Goal: Information Seeking & Learning: Learn about a topic

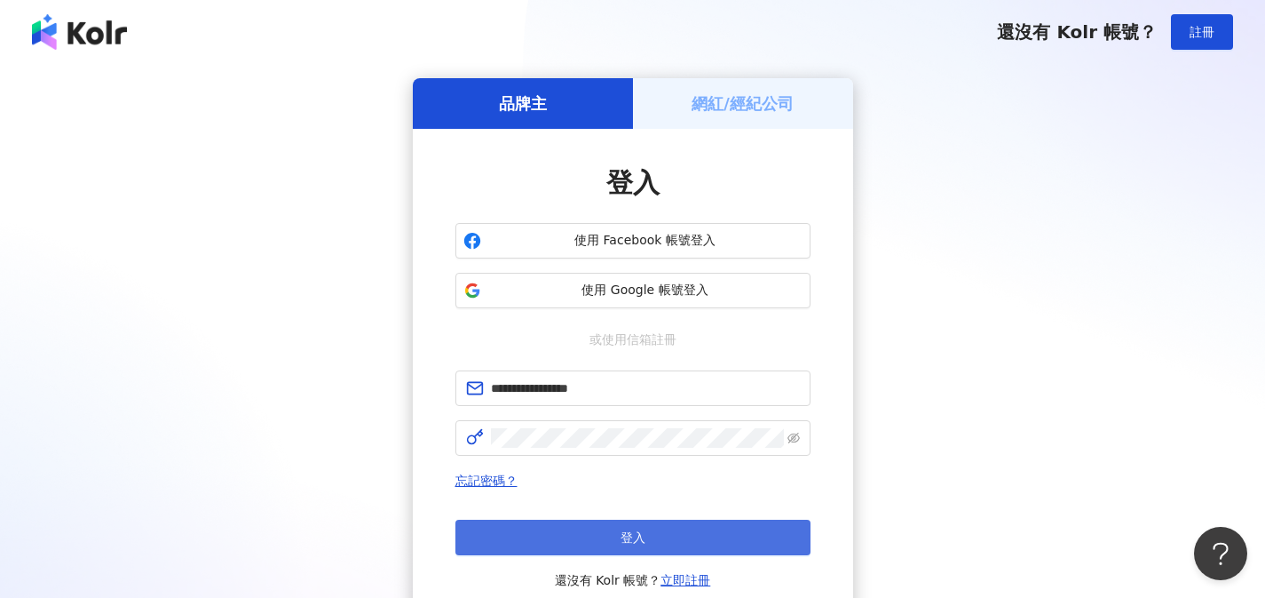
click at [693, 547] on button "登入" at bounding box center [632, 537] width 355 height 36
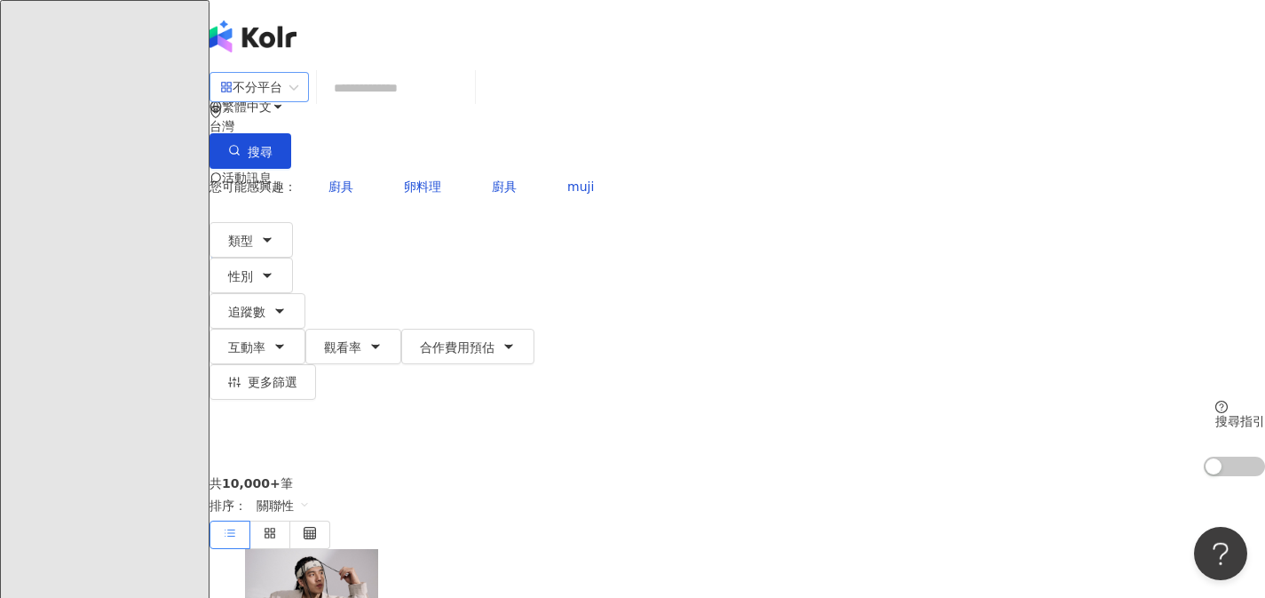
click at [282, 101] on div "不分平台" at bounding box center [251, 87] width 62 height 28
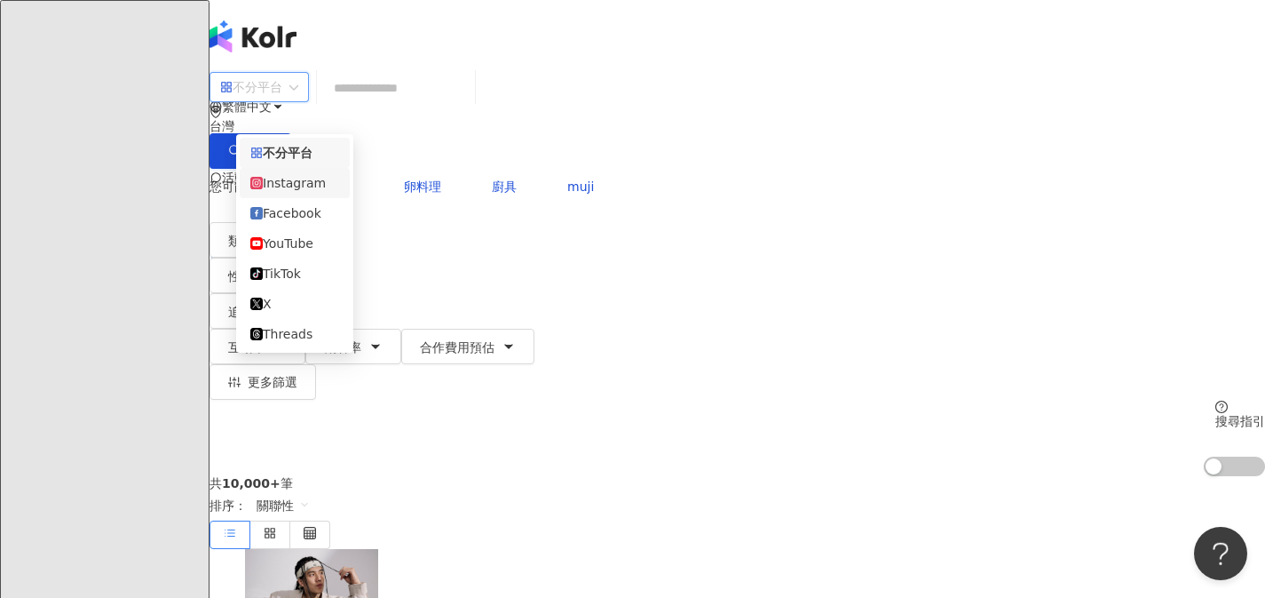
click at [319, 187] on div "Instagram" at bounding box center [294, 183] width 89 height 20
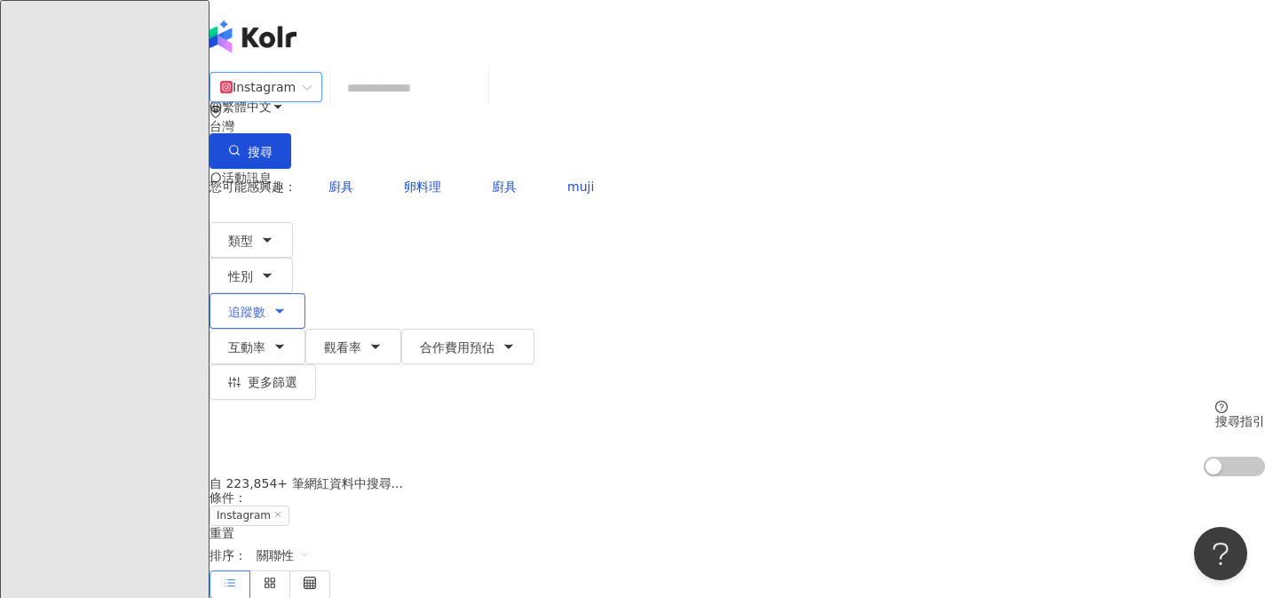
click at [265, 305] on span "追蹤數" at bounding box center [246, 312] width 37 height 14
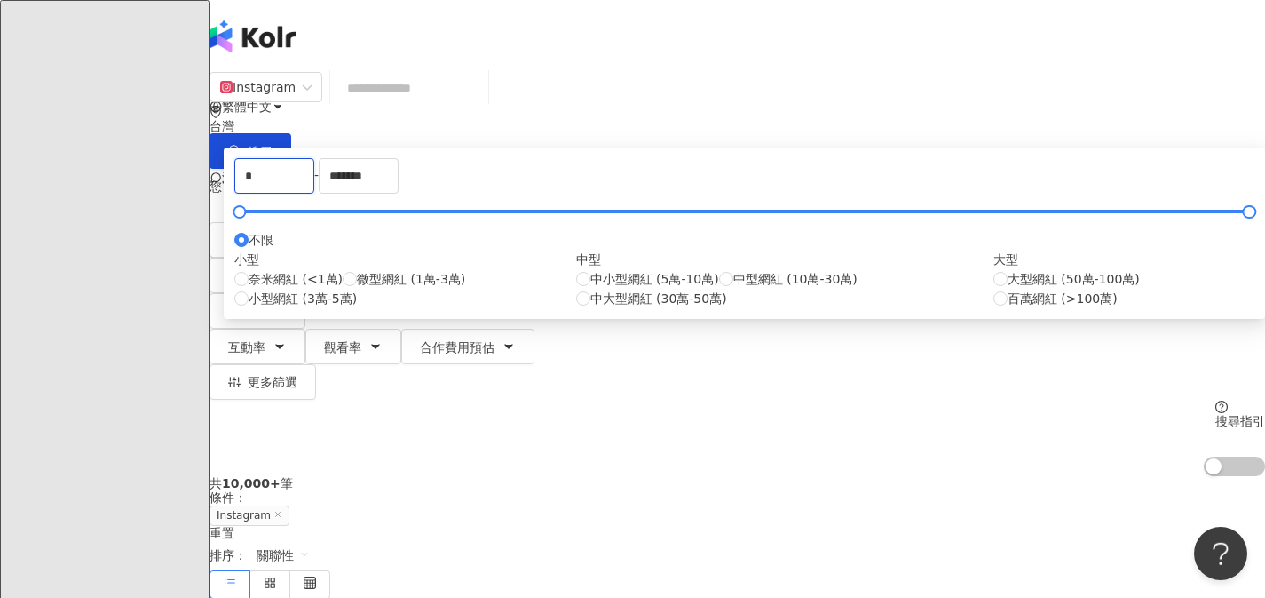
drag, startPoint x: 504, startPoint y: 275, endPoint x: 434, endPoint y: 273, distance: 70.2
click at [434, 273] on div "* - ******* 不限 小型 奈米網紅 (<1萬) 微型網紅 (1萬-3萬) 小型網紅 (3萬-5萬) 中型 中小型網紅 (5萬-10萬) 中型網紅 (…" at bounding box center [744, 233] width 1020 height 150
type input "*"
type input "*****"
drag, startPoint x: 770, startPoint y: 280, endPoint x: 609, endPoint y: 276, distance: 160.7
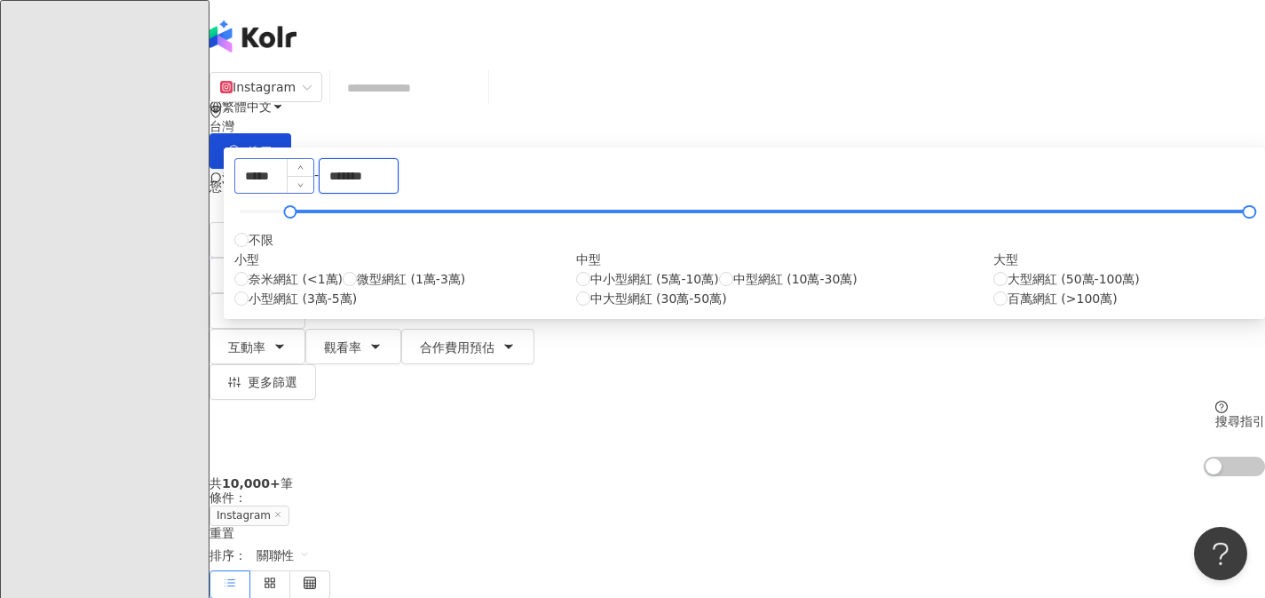
click at [609, 276] on div "***** - ******* 不限 小型 奈米網紅 (<1萬) 微型網紅 (1萬-3萬) 小型網紅 (3萬-5萬) 中型 中小型網紅 (5萬-10萬) 中型…" at bounding box center [744, 233] width 1020 height 150
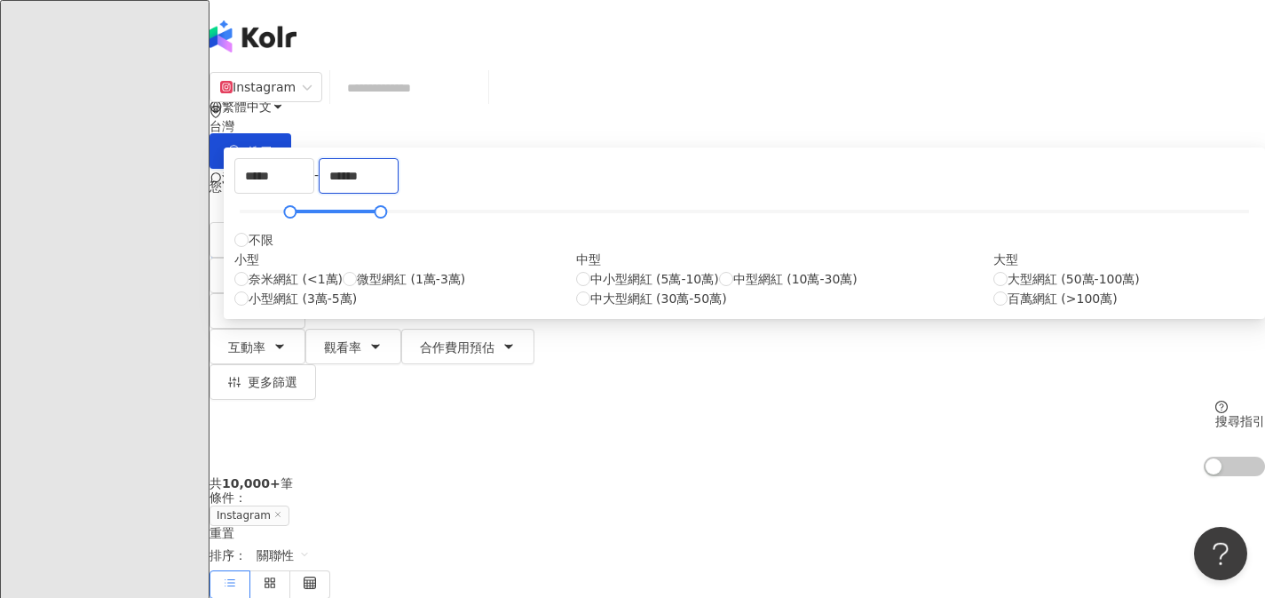
type input "******"
click at [989, 476] on div "共 10,000+ 筆 條件 ： Instagram 重置 排序： 關聯性" at bounding box center [738, 537] width 1056 height 122
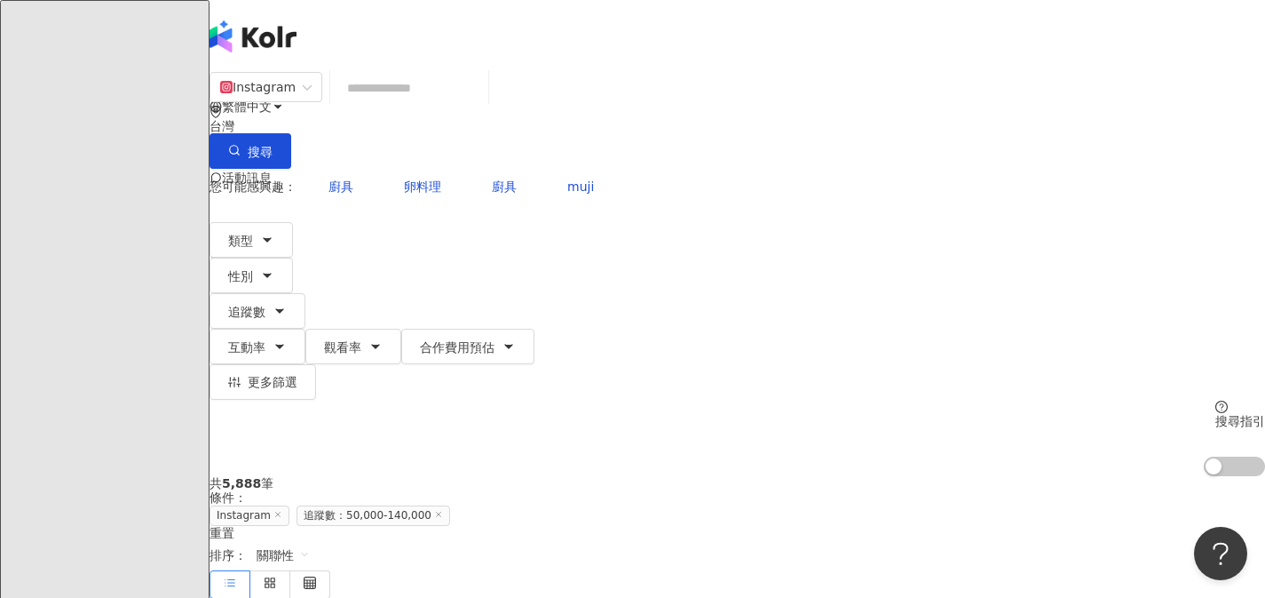
click at [481, 96] on input "search" at bounding box center [409, 88] width 144 height 34
type input "*"
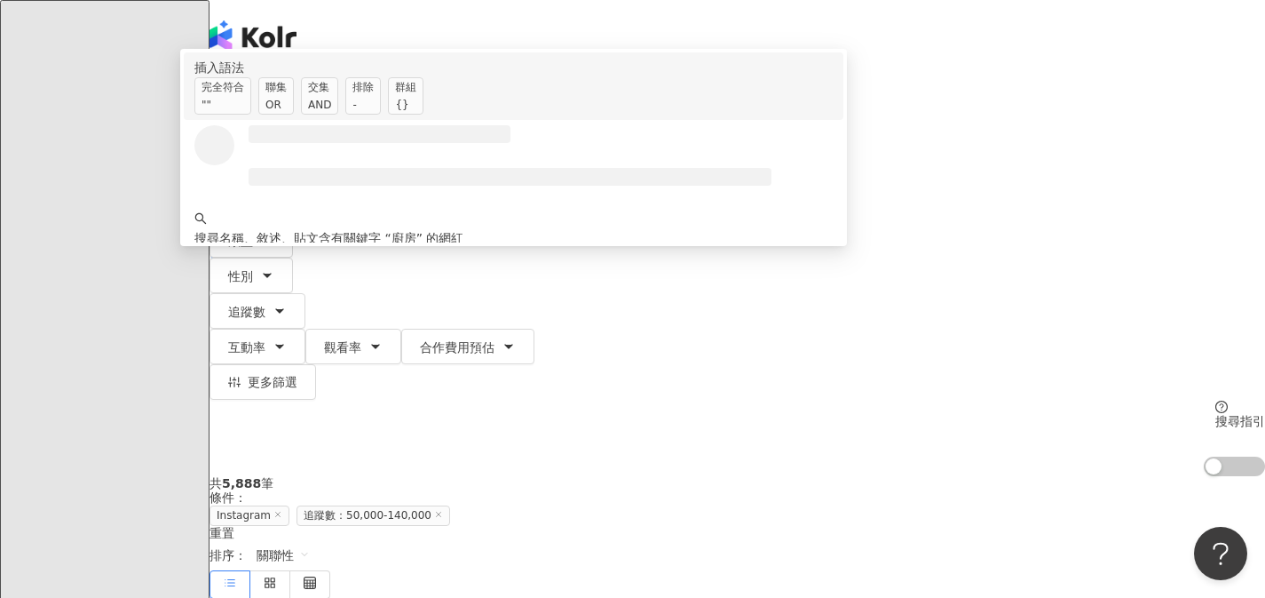
click at [331, 114] on div "AND" at bounding box center [319, 105] width 23 height 18
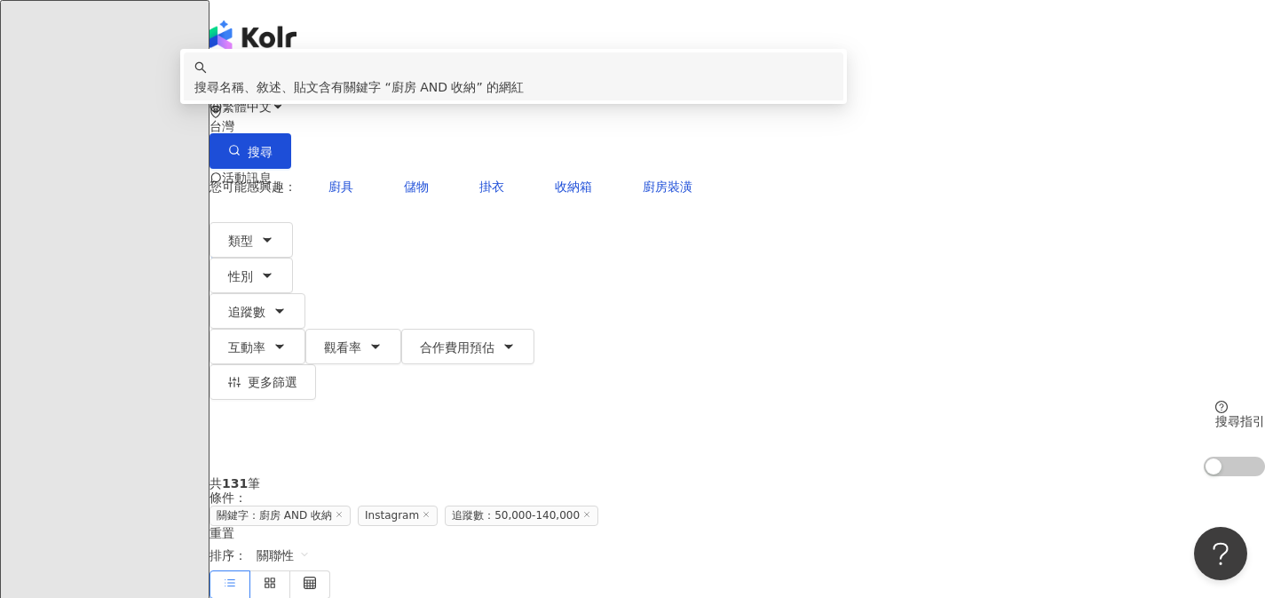
click at [1002, 476] on div "共 131 筆 條件 ： 關鍵字：廚房 AND 收納 Instagram 追蹤數：50,000-140,000 重置 排序： 關聯性" at bounding box center [738, 537] width 1056 height 122
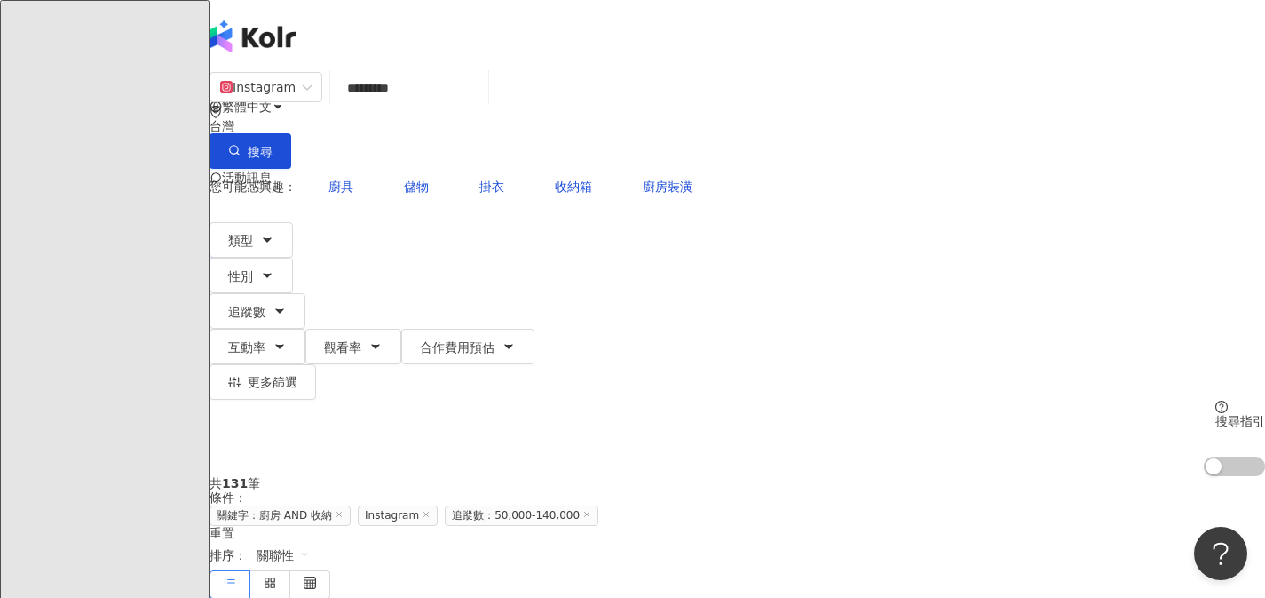
click at [310, 541] on span "關聯性" at bounding box center [283, 555] width 53 height 28
click at [1118, 458] on div "關鍵字" at bounding box center [1120, 460] width 44 height 20
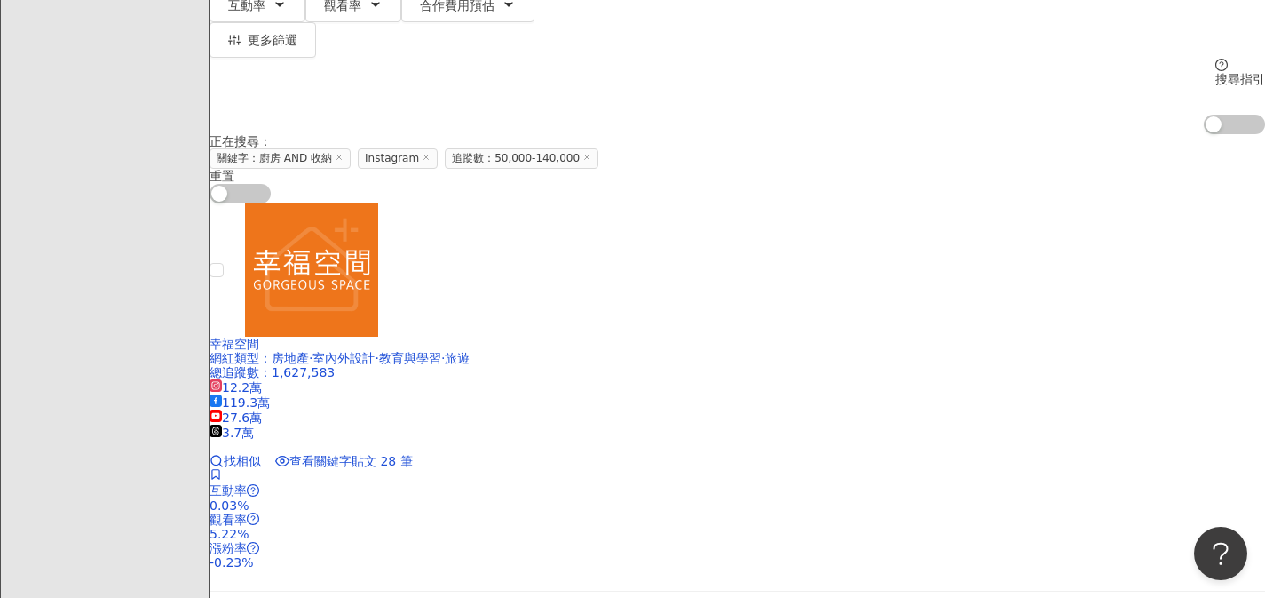
scroll to position [343, 0]
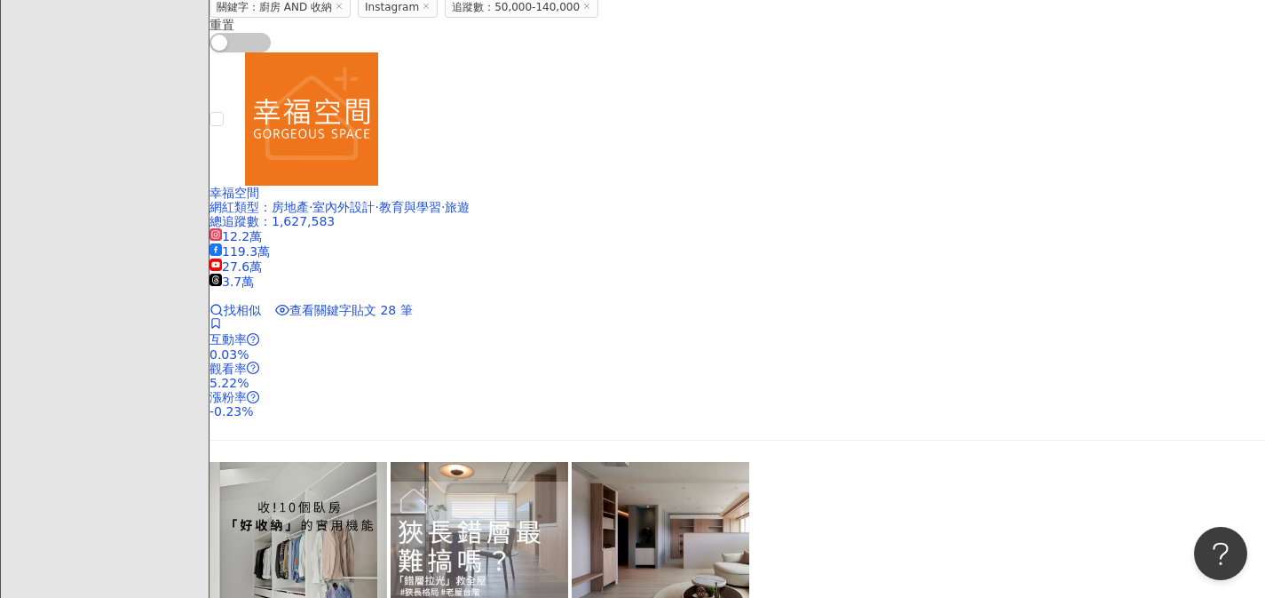
scroll to position [0, 0]
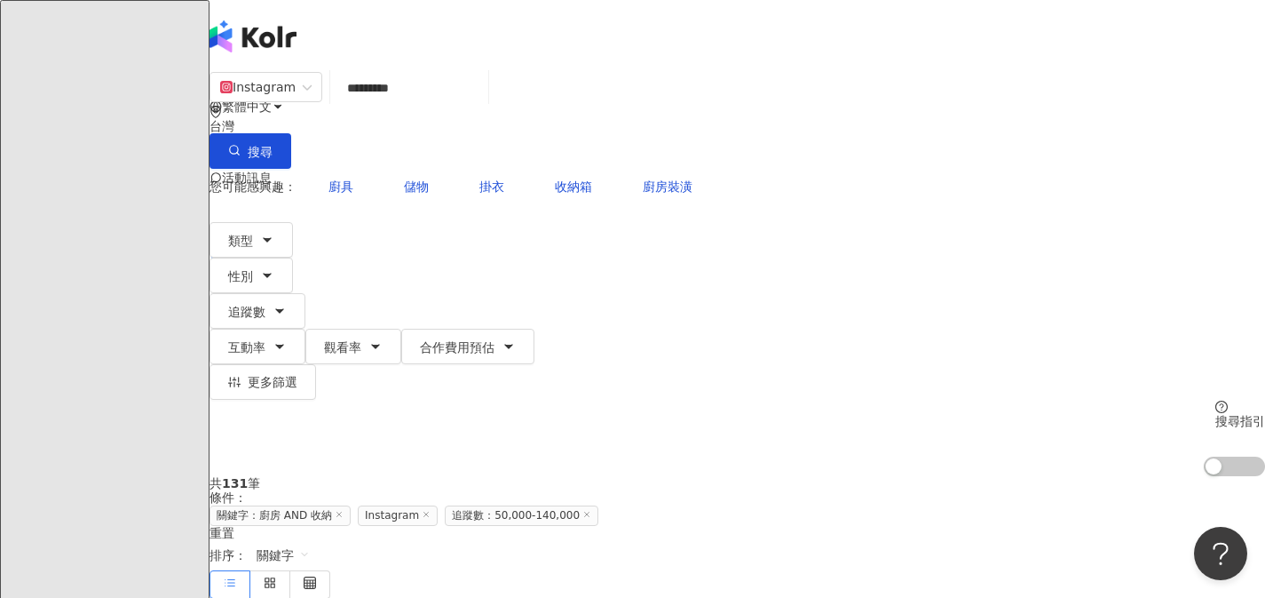
click at [310, 541] on span "關鍵字" at bounding box center [283, 555] width 53 height 28
click at [1125, 429] on div "觀看率" at bounding box center [1120, 430] width 44 height 20
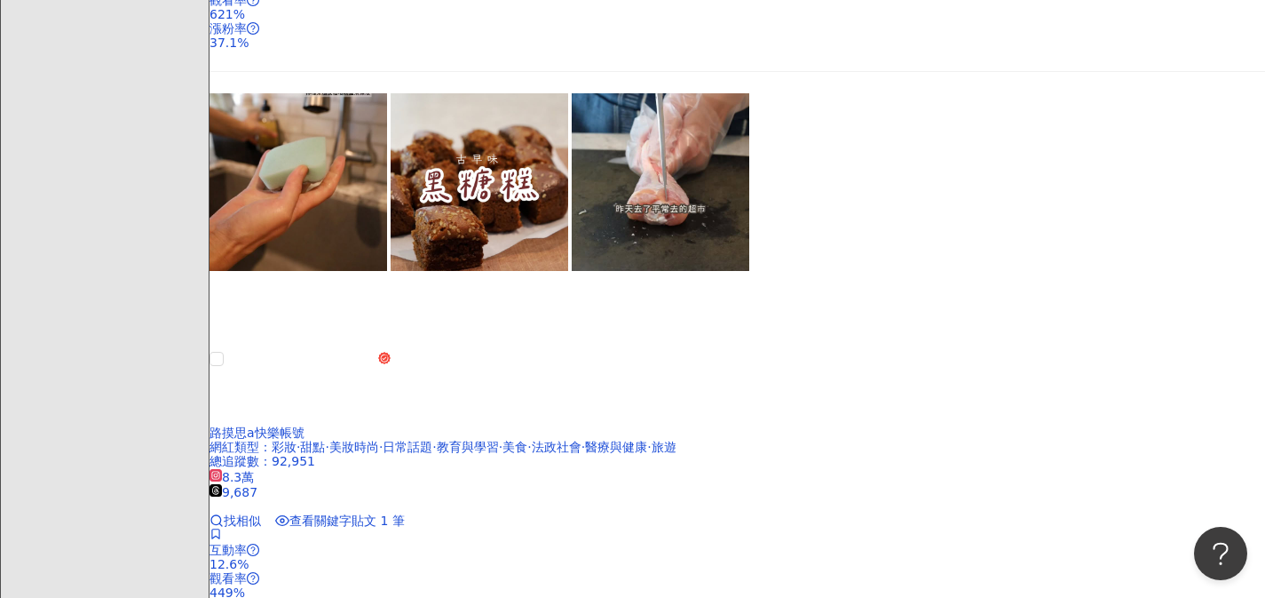
scroll to position [2086, 0]
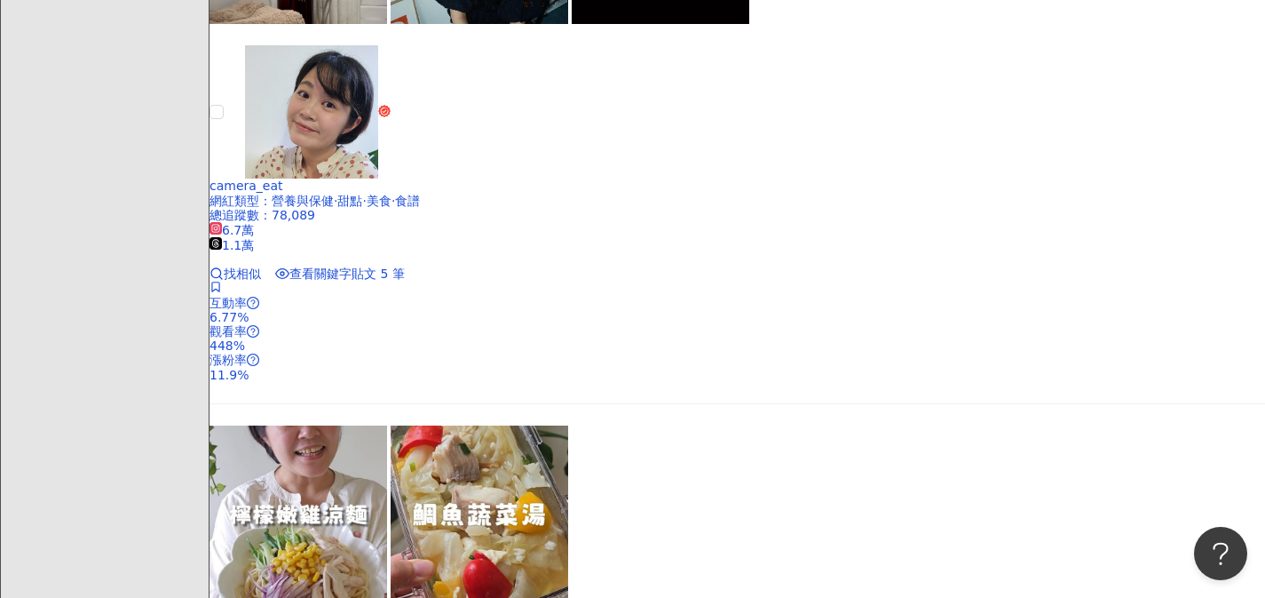
scroll to position [2820, 0]
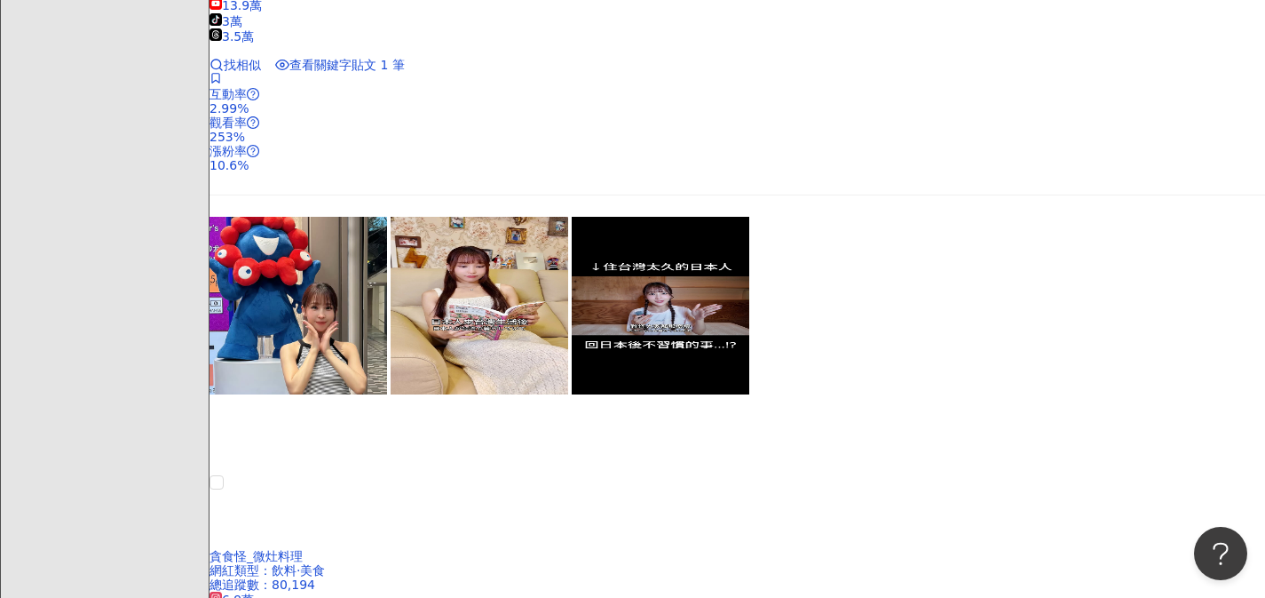
scroll to position [2000, 0]
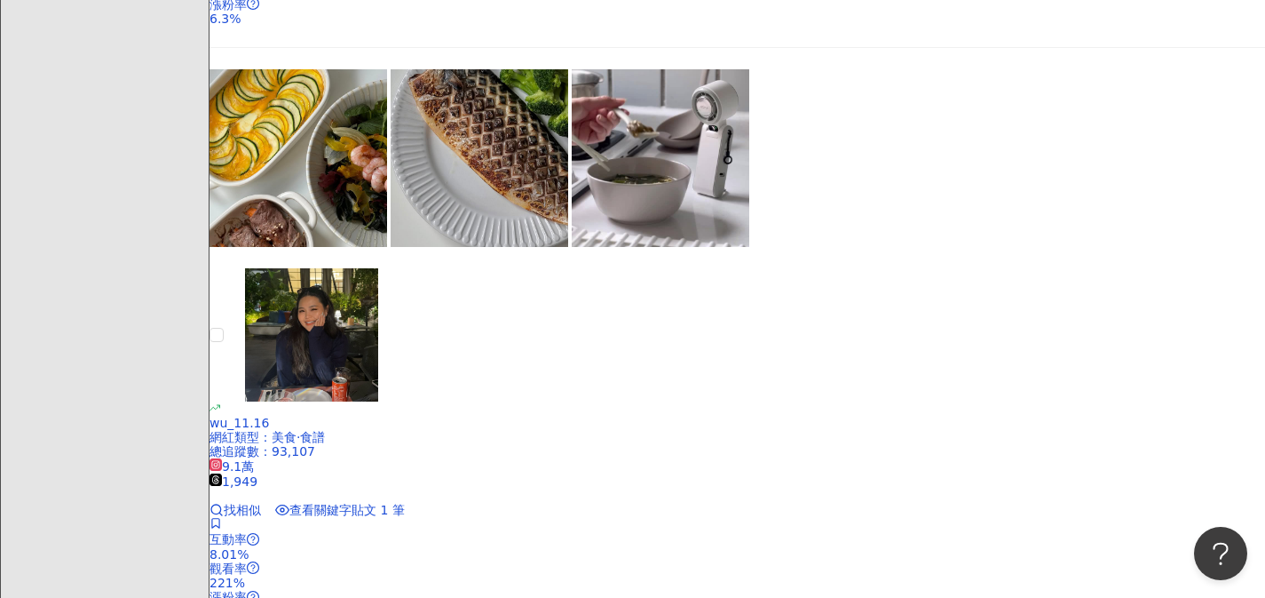
scroll to position [2662, 0]
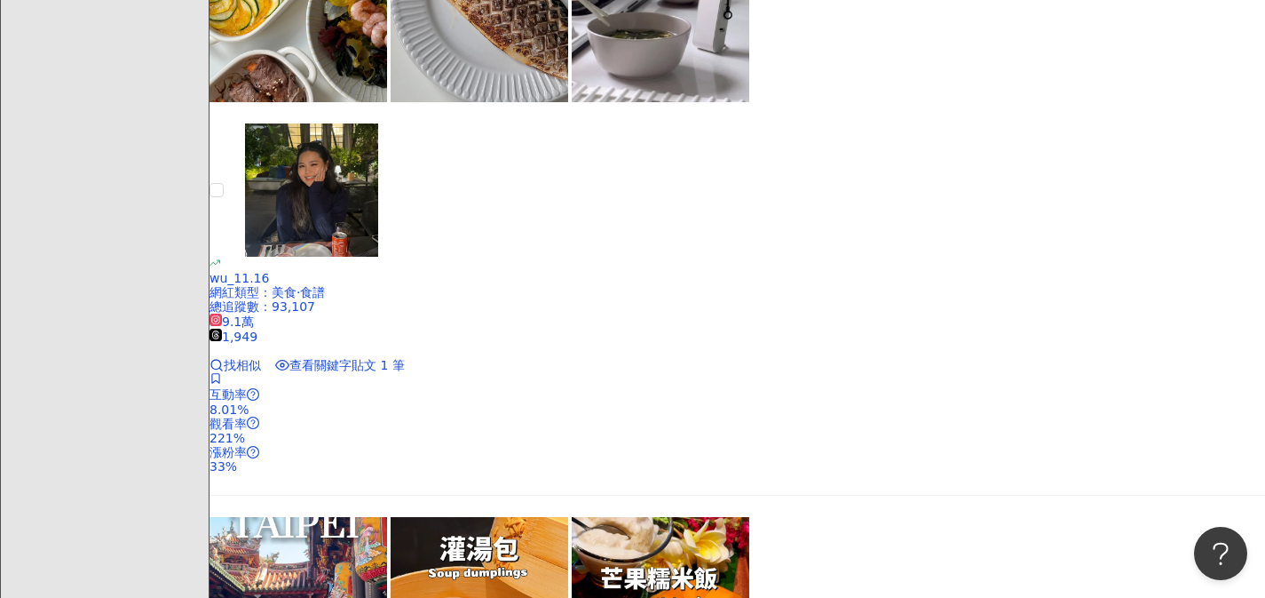
scroll to position [2812, 0]
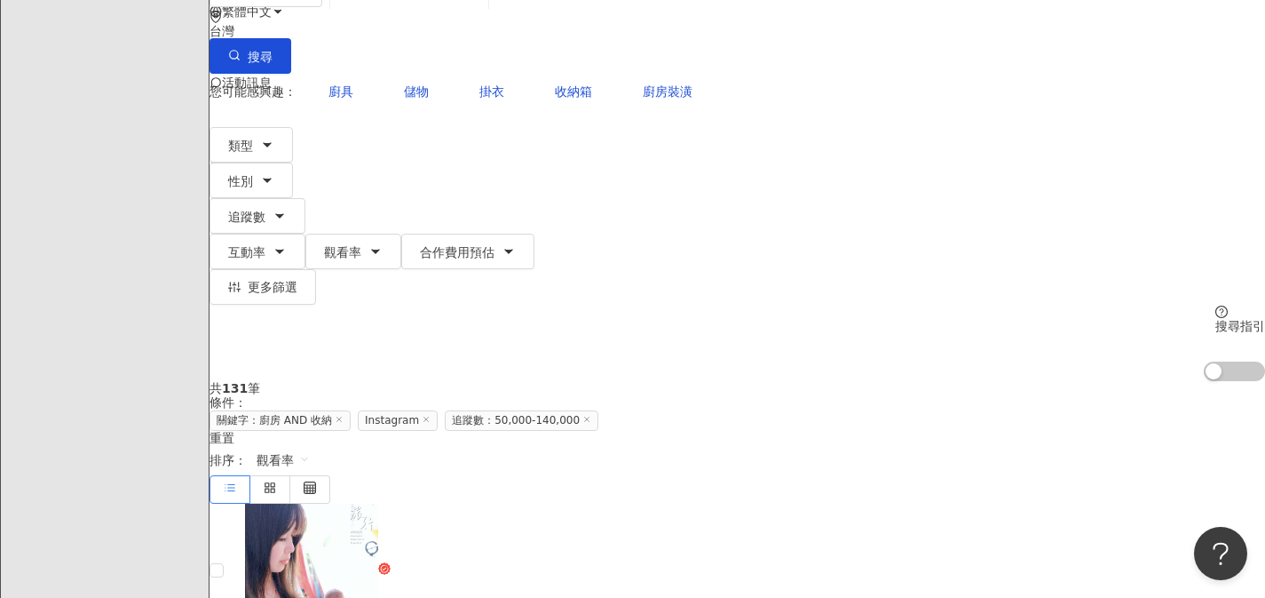
scroll to position [119, 0]
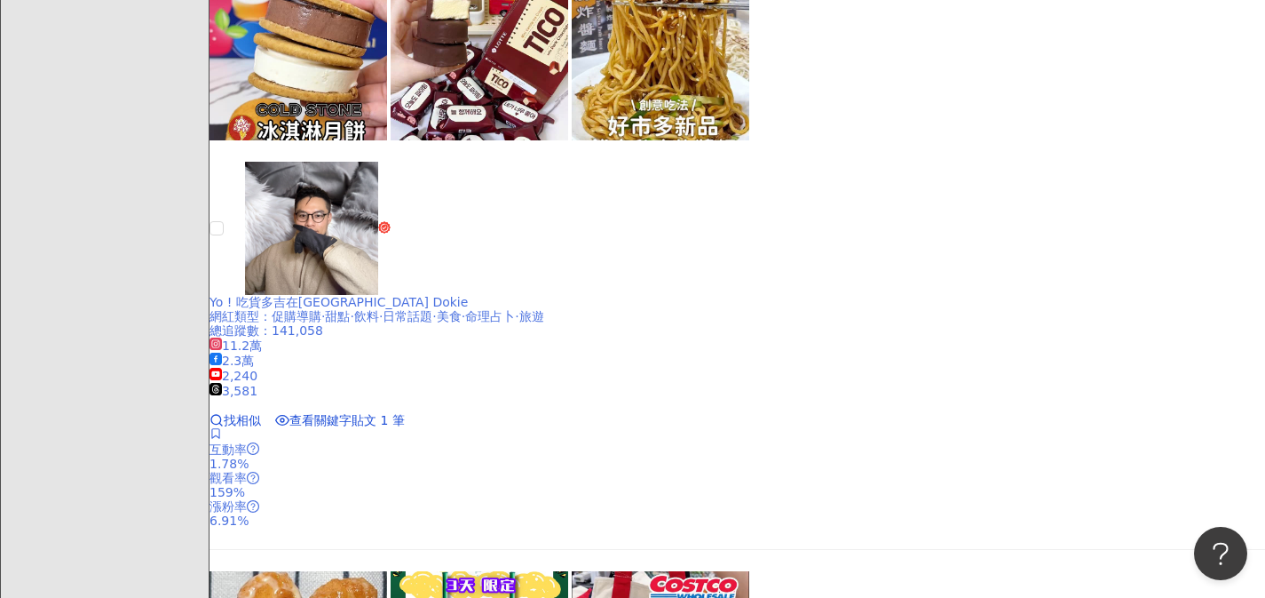
scroll to position [1057, 0]
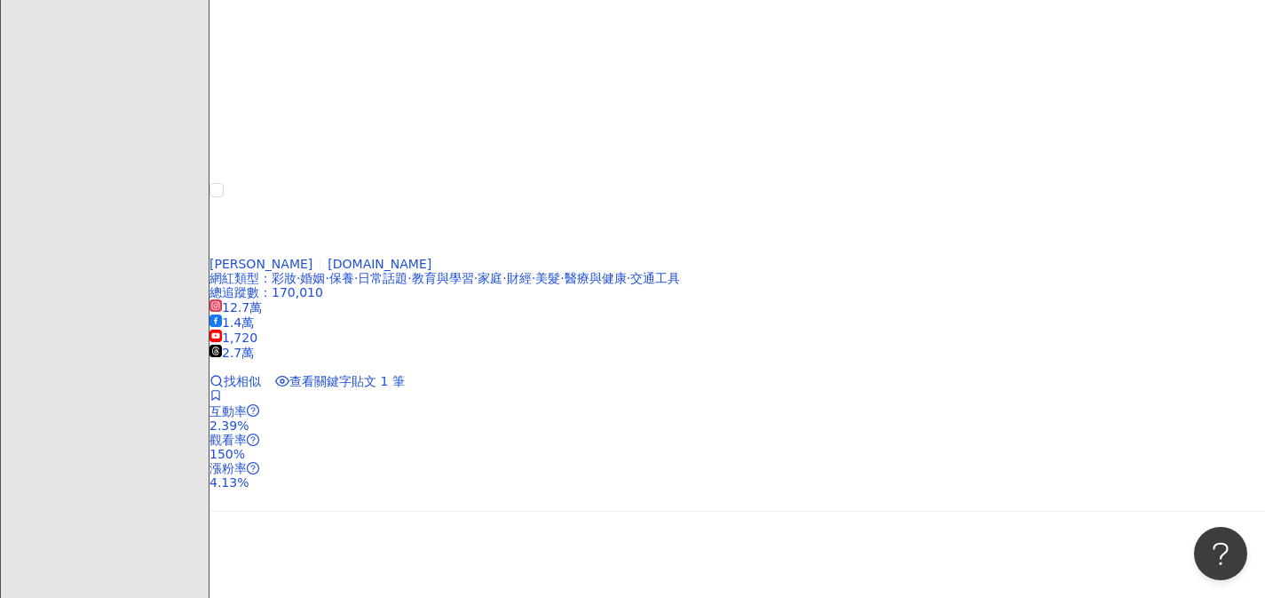
scroll to position [2969, 0]
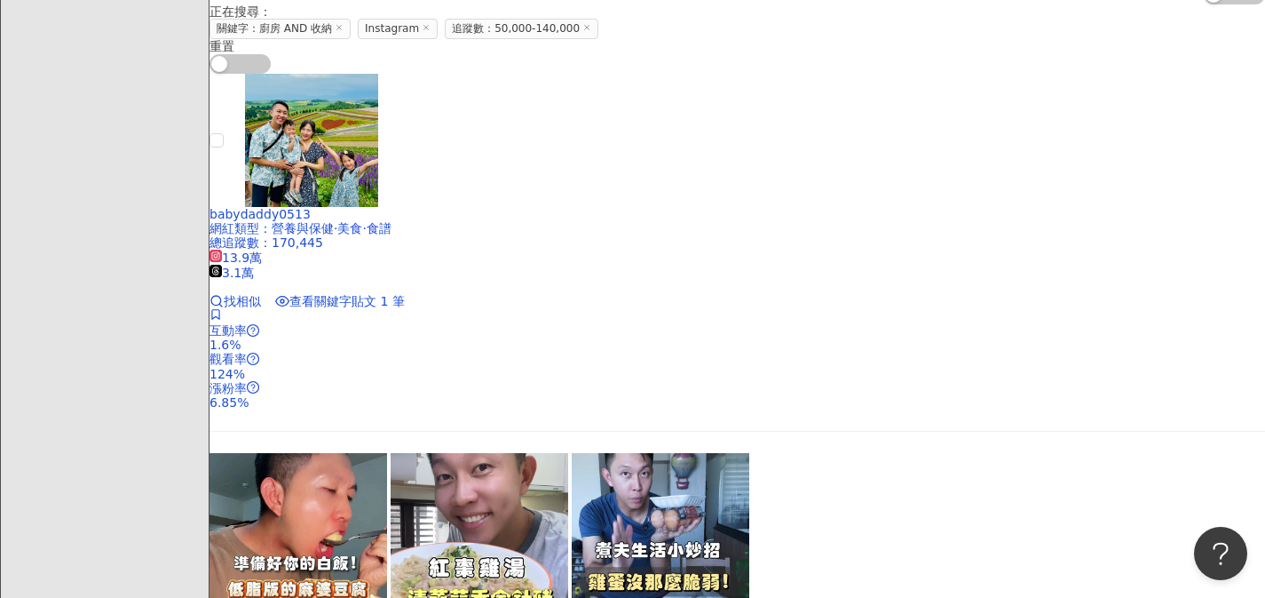
scroll to position [411, 0]
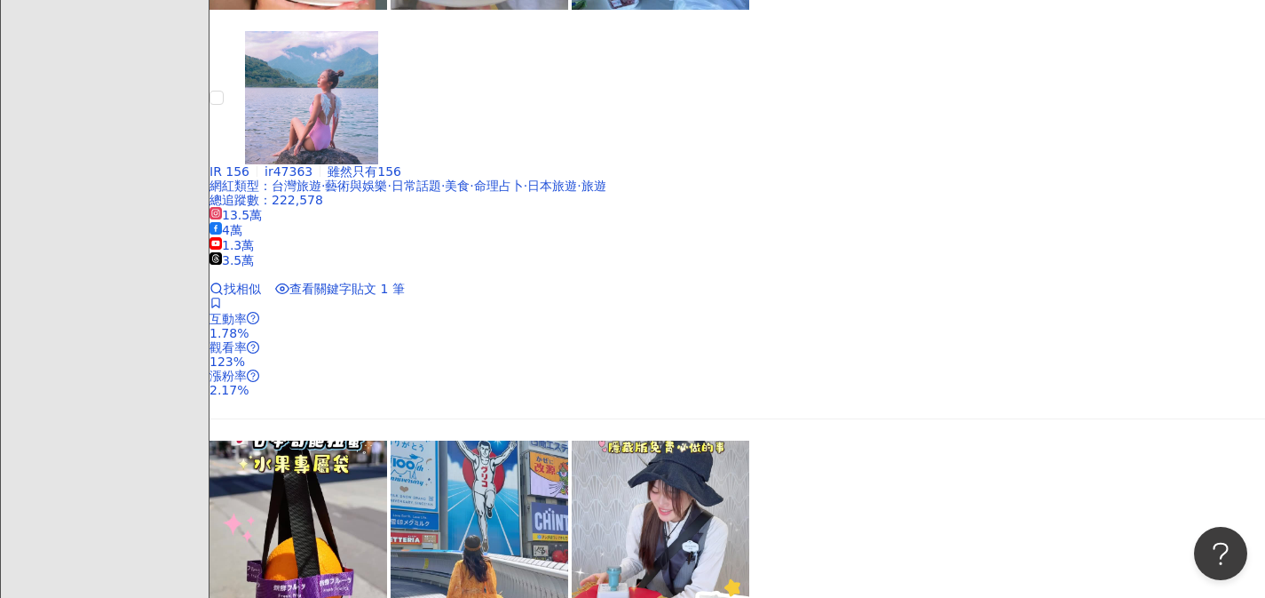
scroll to position [1103, 0]
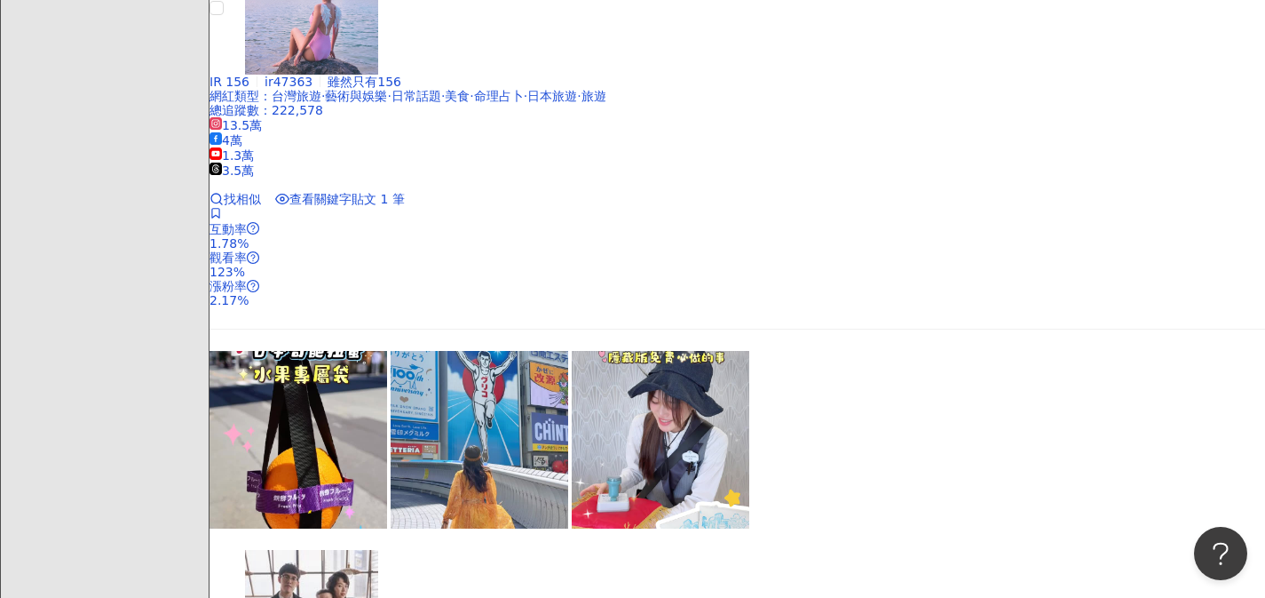
scroll to position [1437, 0]
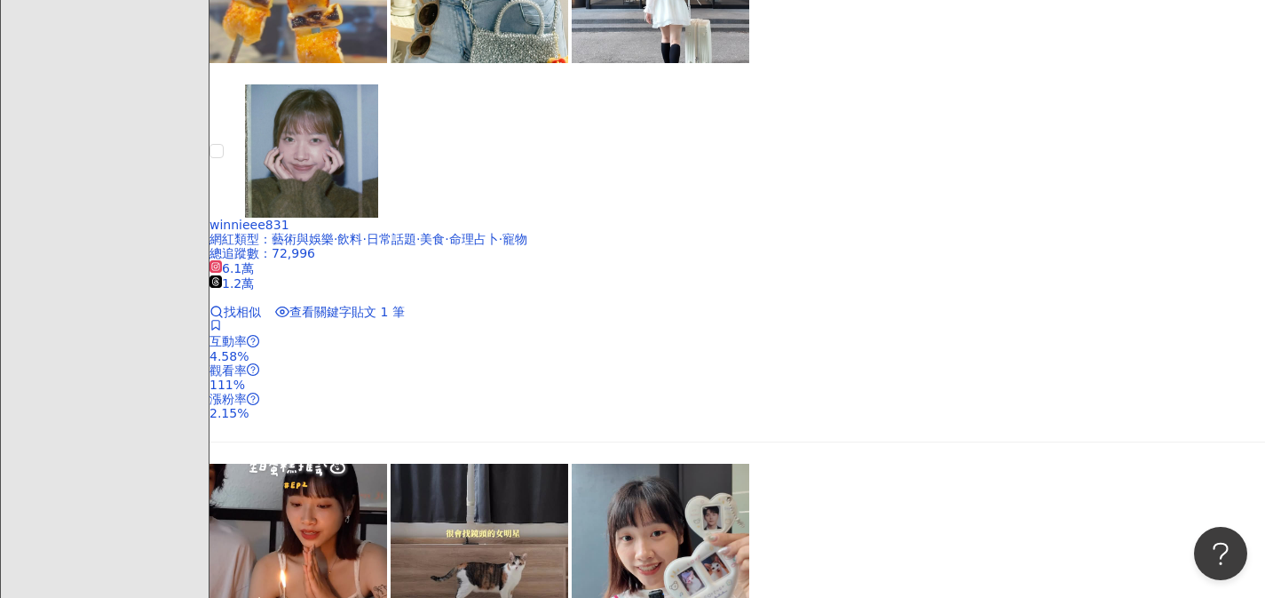
scroll to position [2834, 0]
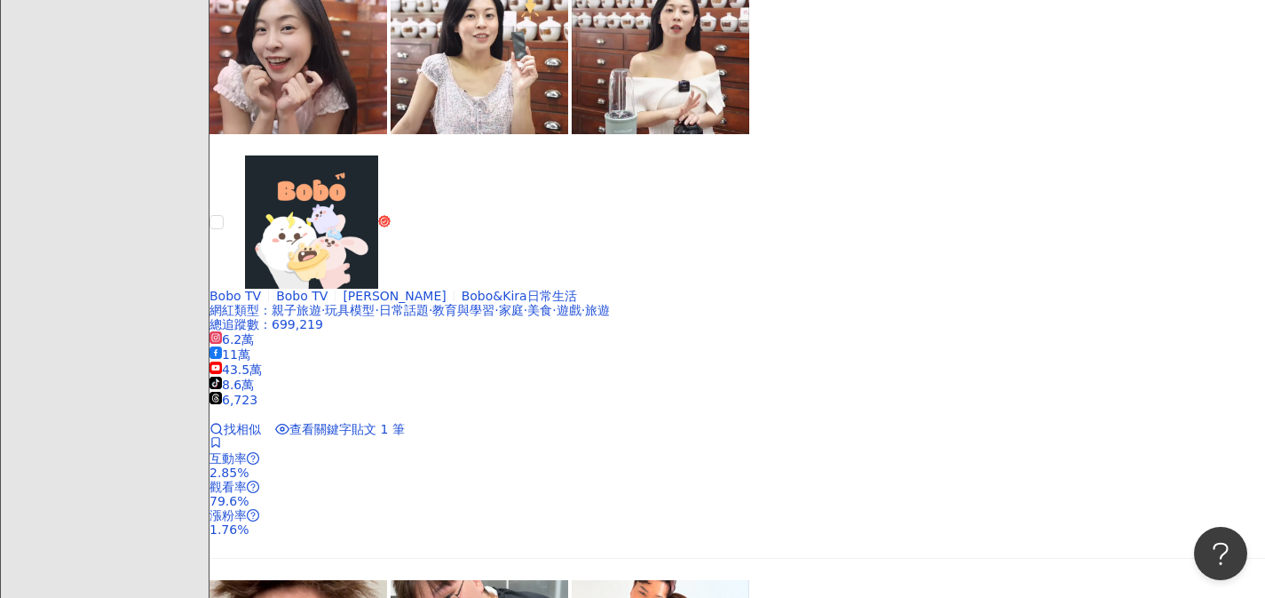
scroll to position [2800, 0]
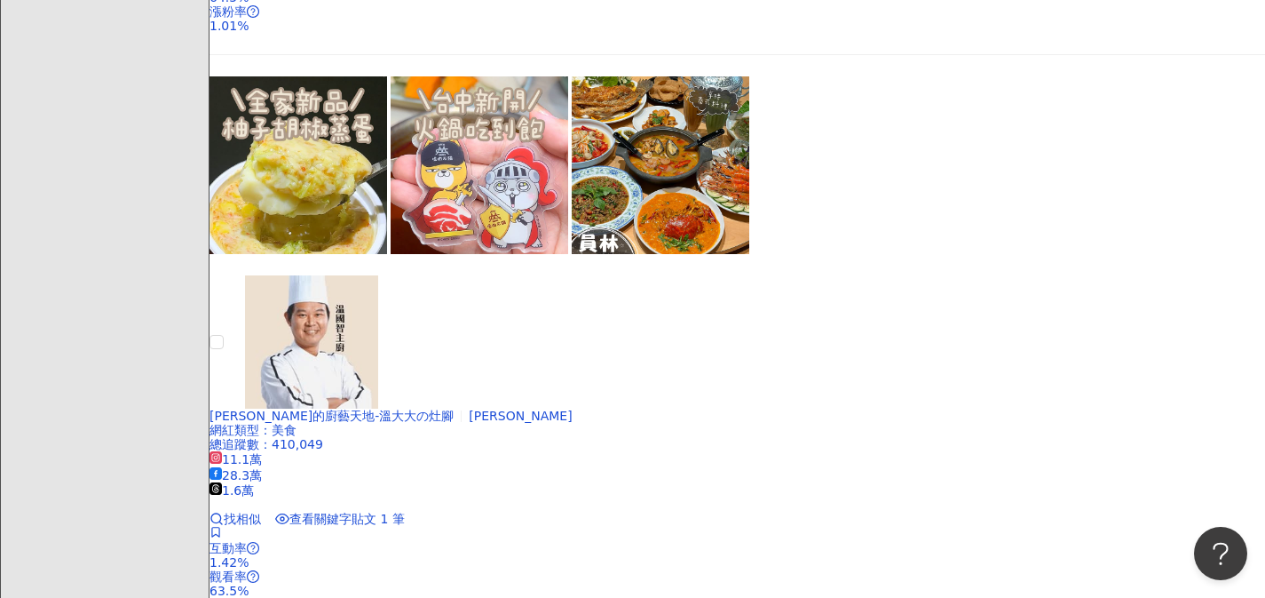
scroll to position [1061, 0]
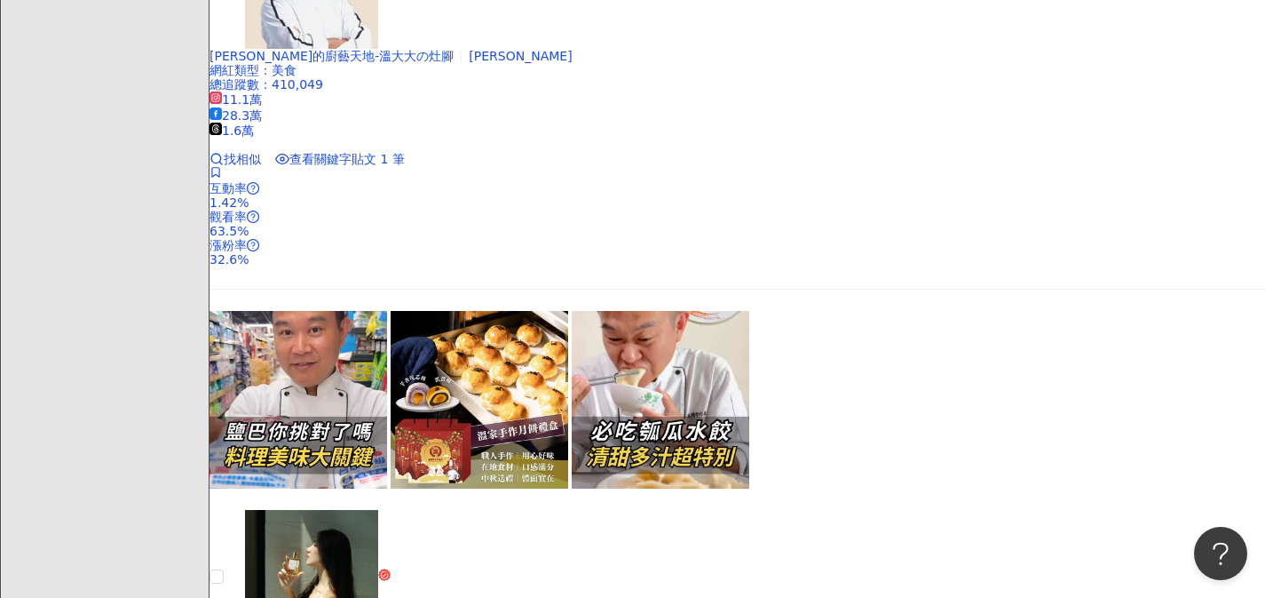
scroll to position [1828, 0]
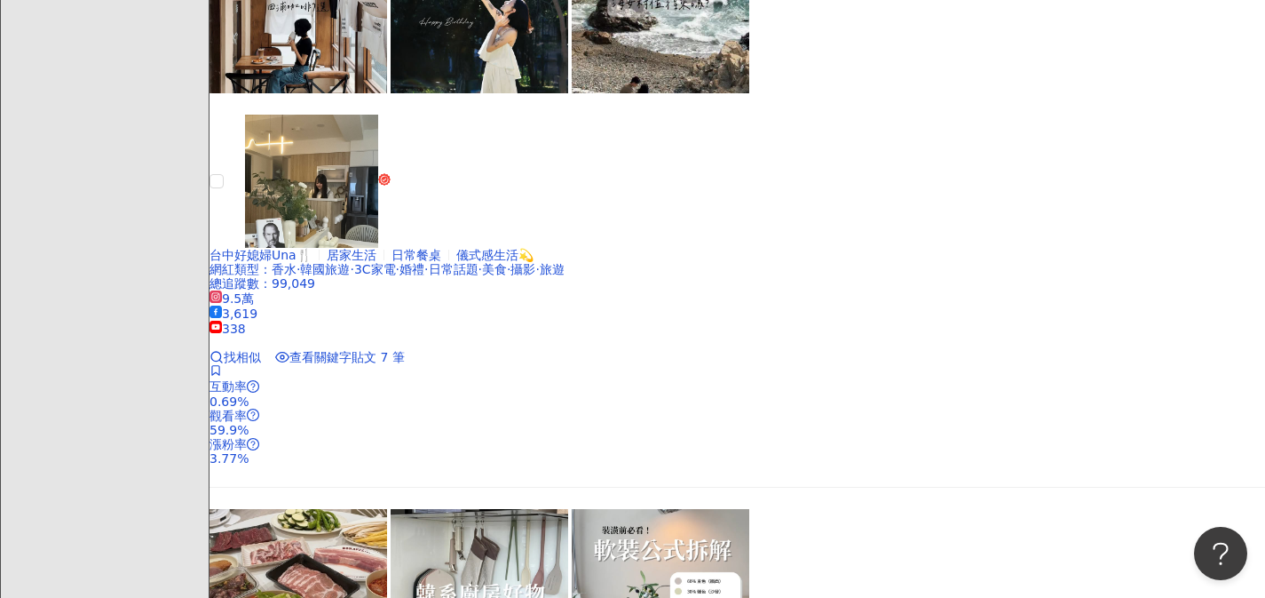
scroll to position [2869, 0]
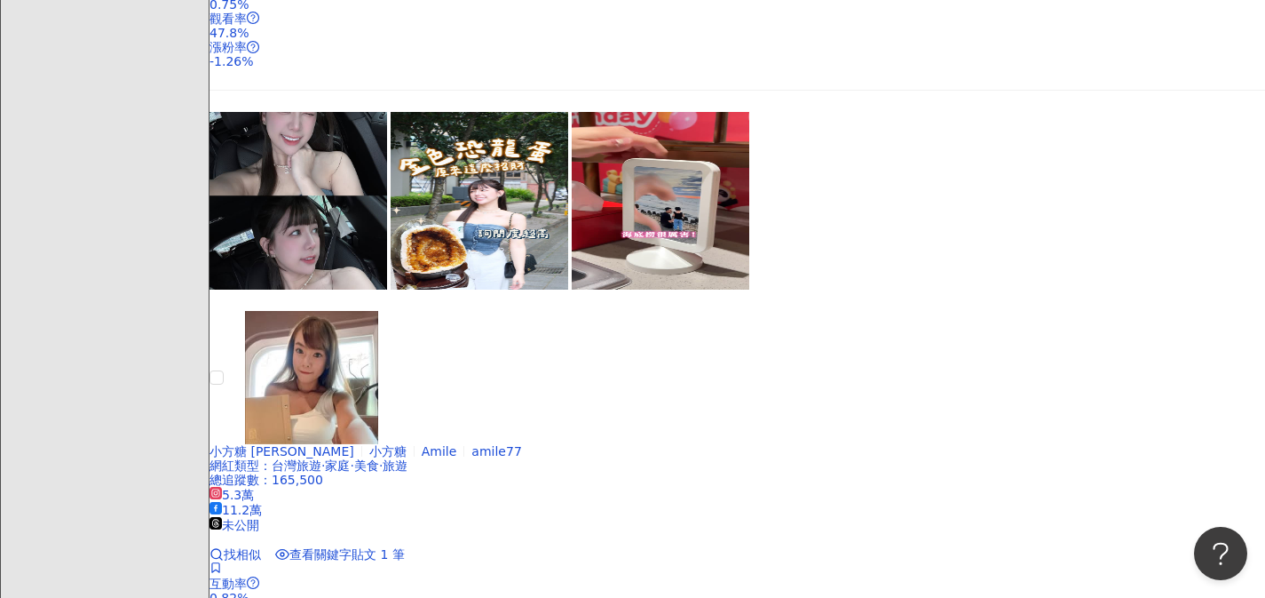
scroll to position [844, 0]
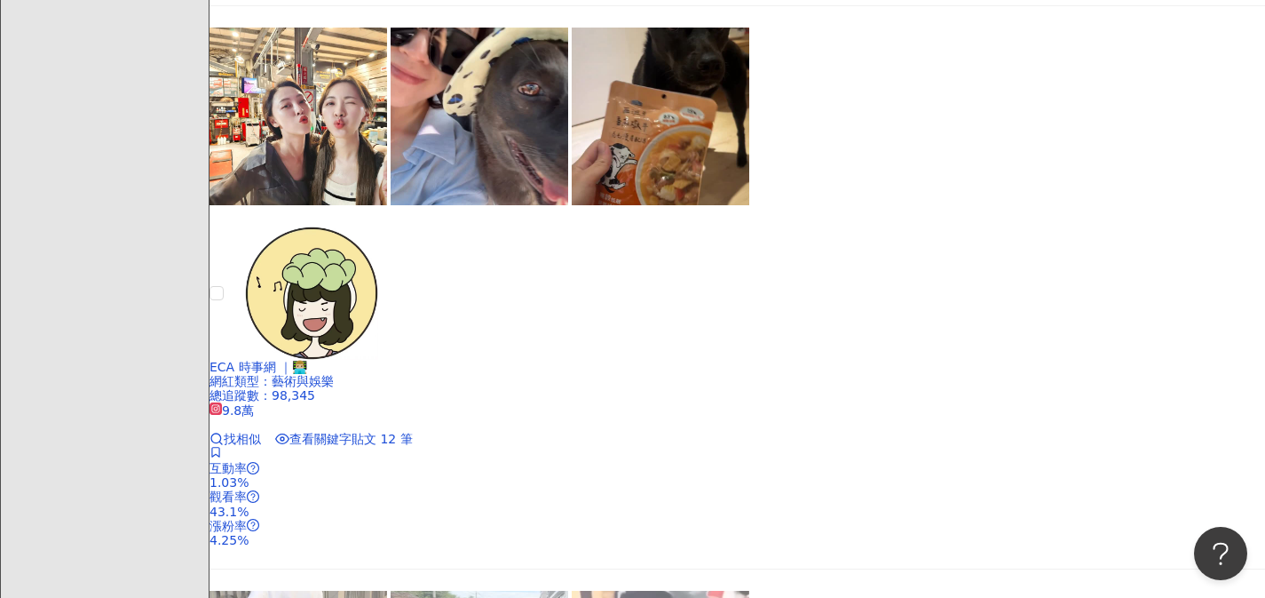
scroll to position [2762, 0]
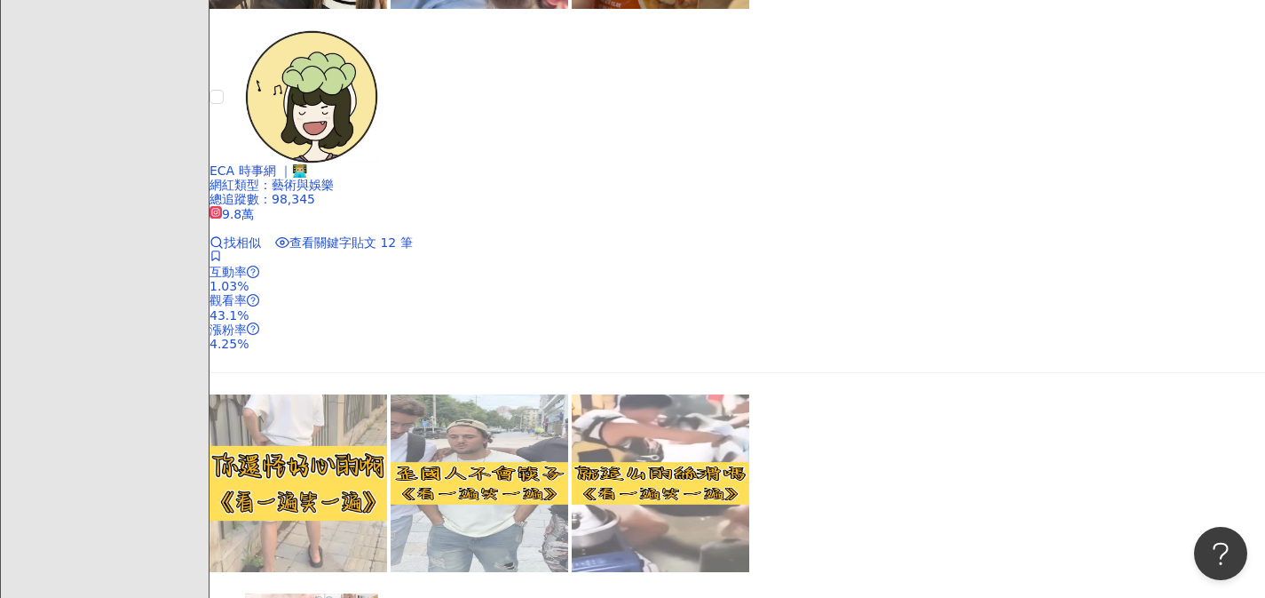
scroll to position [2895, 0]
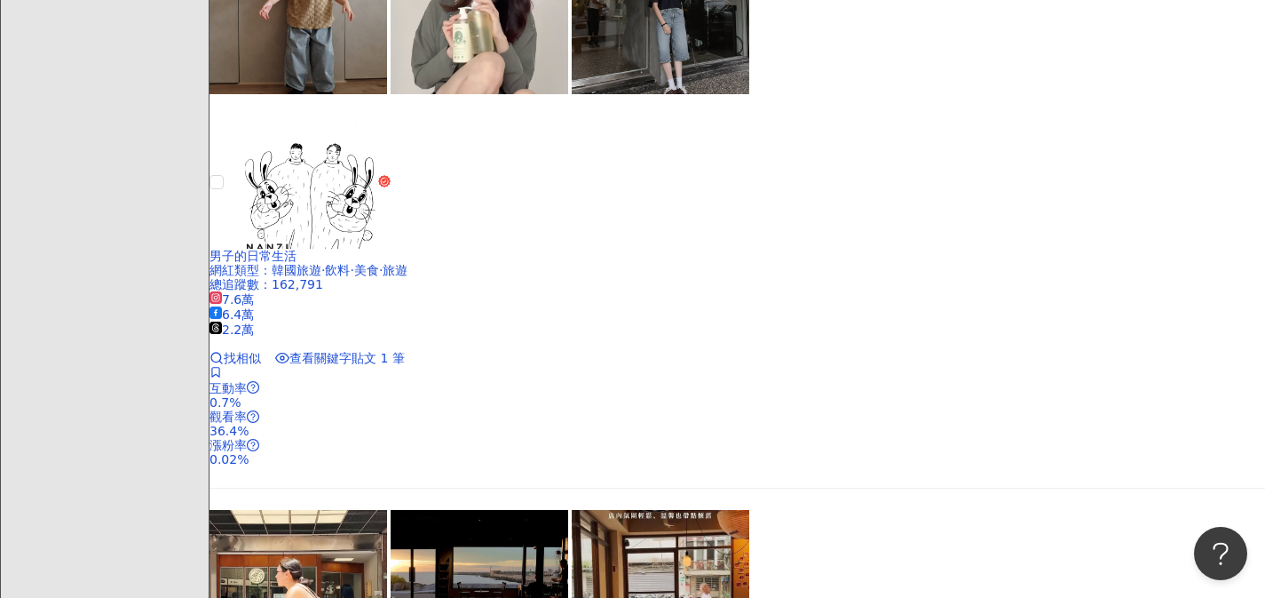
scroll to position [1042, 0]
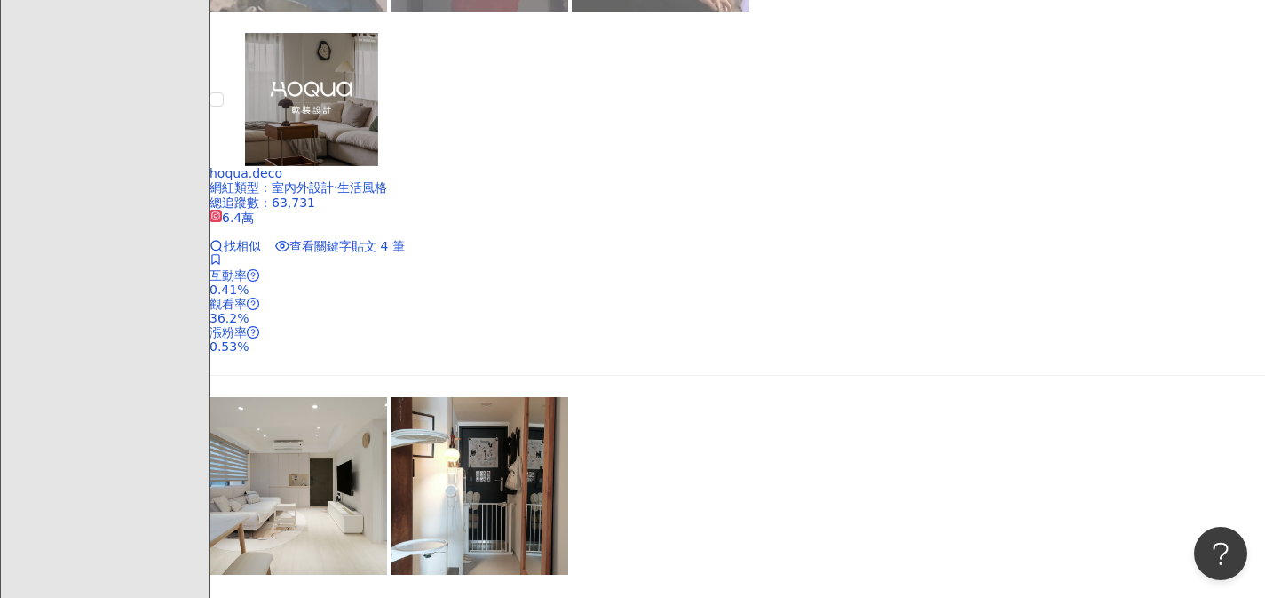
scroll to position [2275, 0]
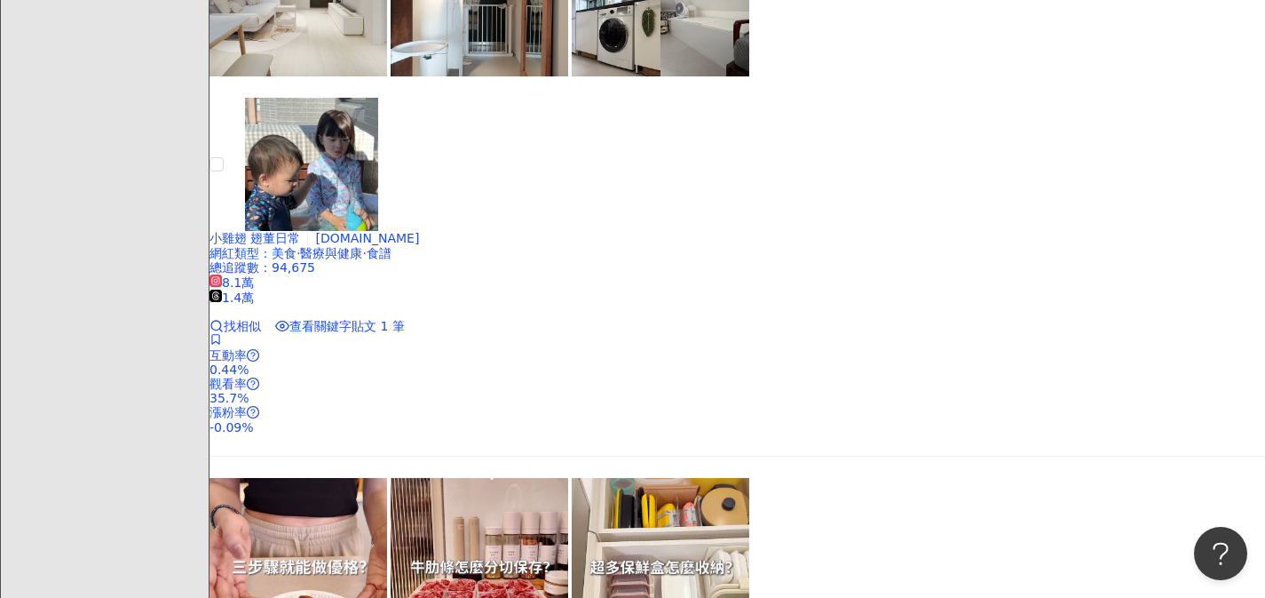
scroll to position [2847, 0]
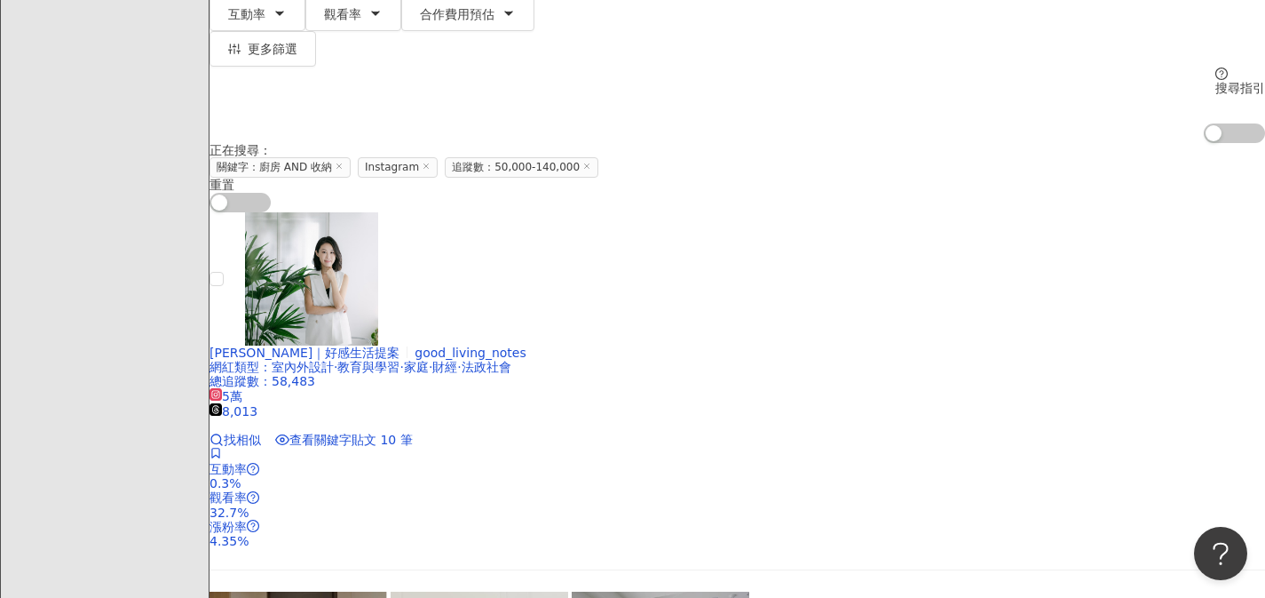
scroll to position [564, 0]
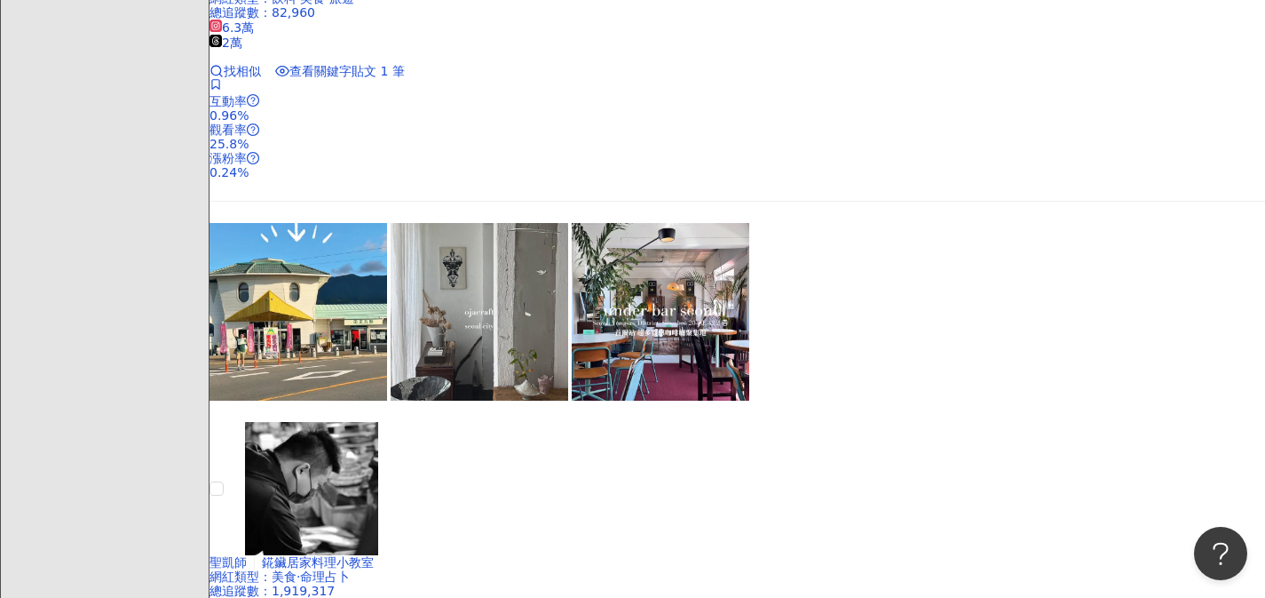
scroll to position [1865, 0]
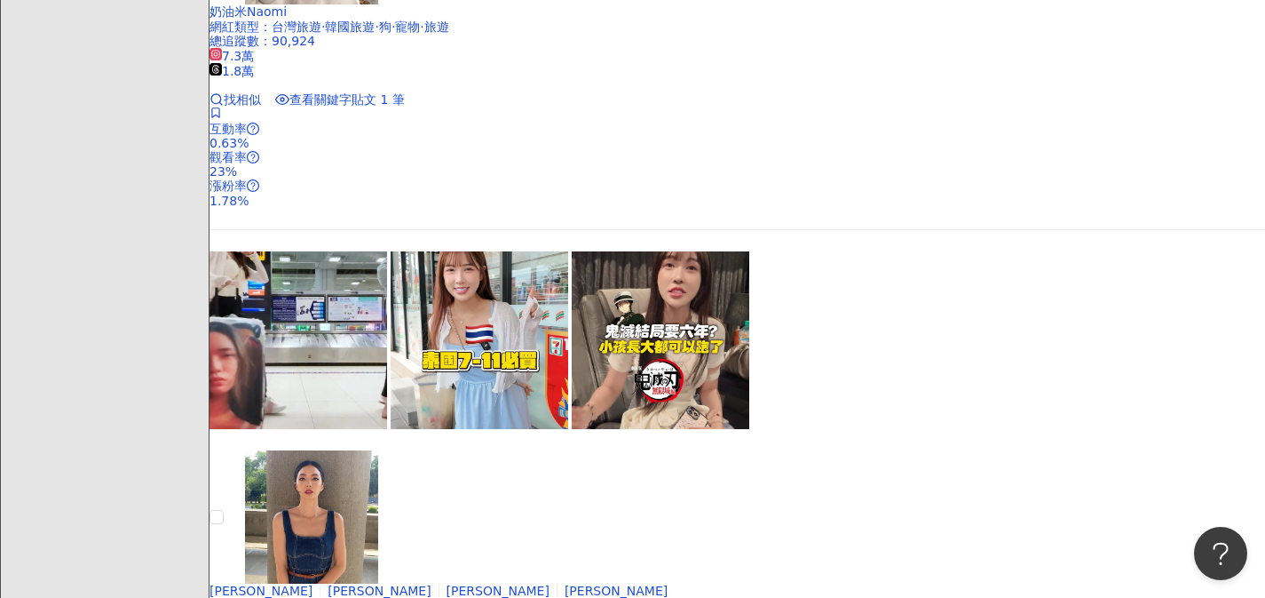
scroll to position [3009, 0]
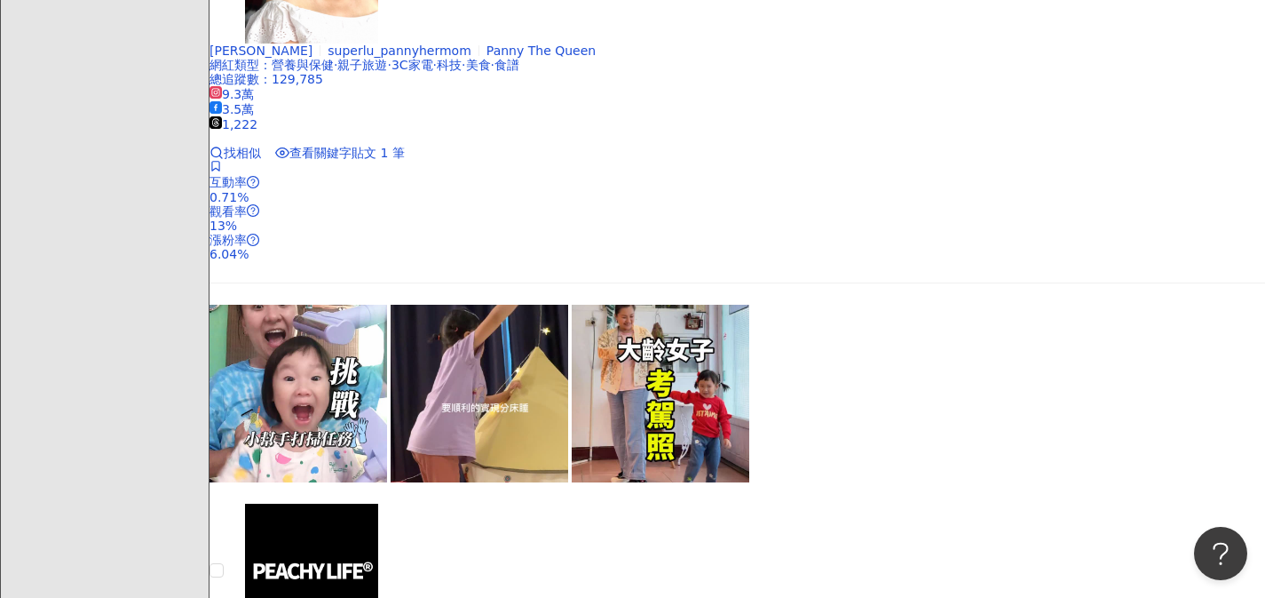
scroll to position [2994, 0]
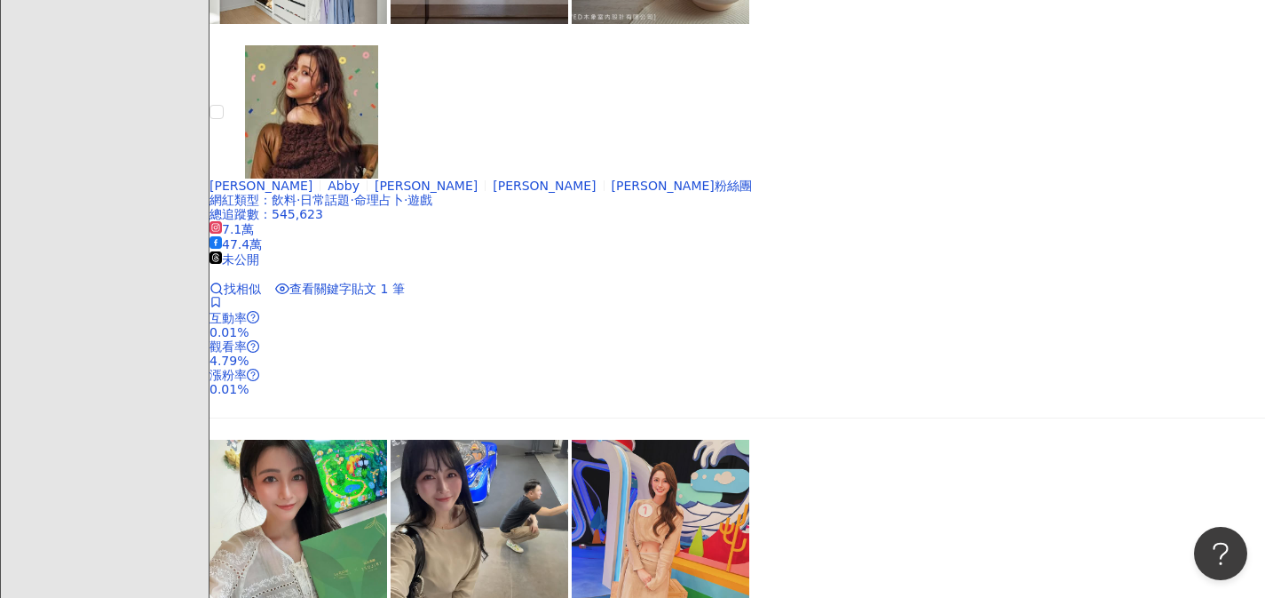
scroll to position [0, 0]
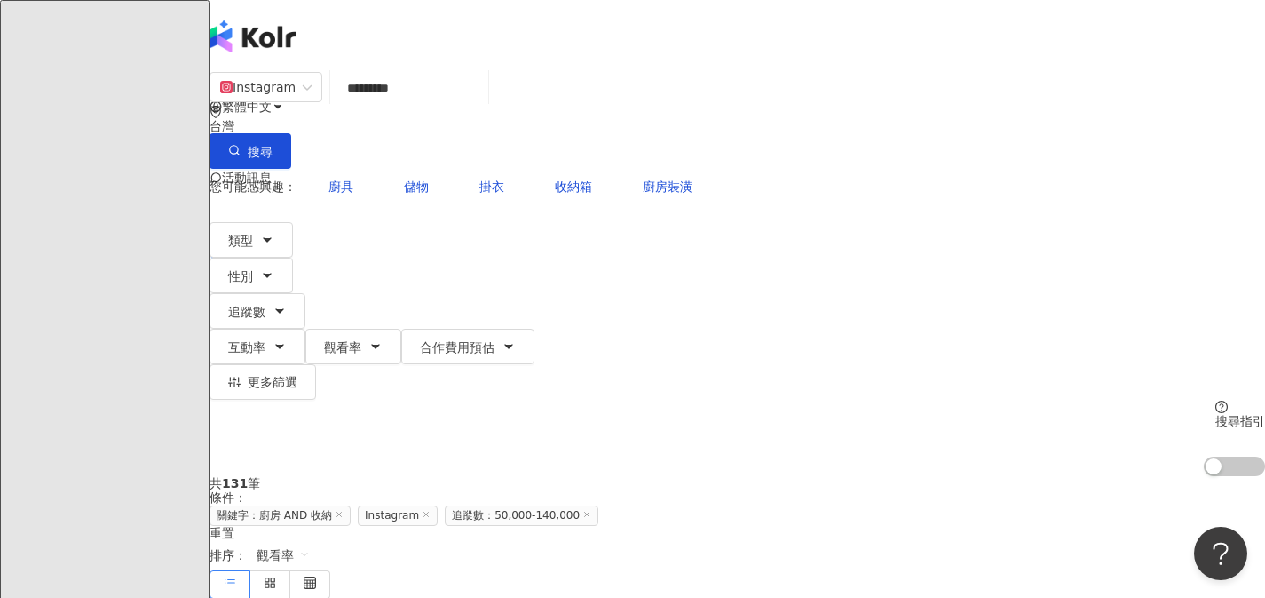
click at [446, 105] on input "*********" at bounding box center [409, 88] width 144 height 34
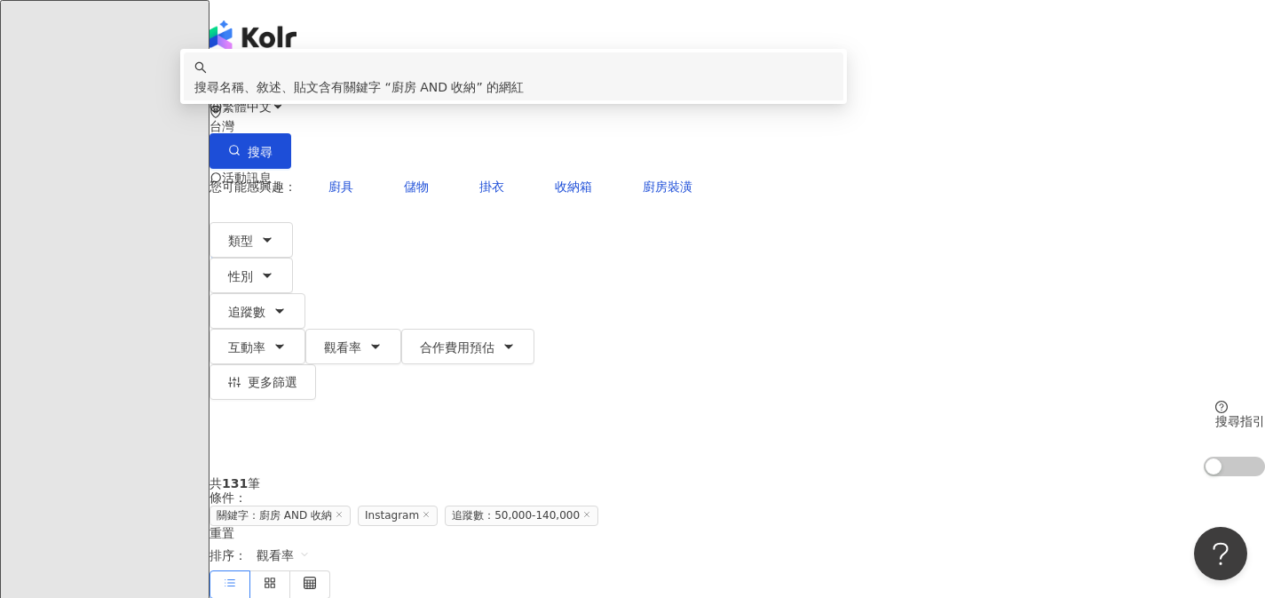
drag, startPoint x: 414, startPoint y: 110, endPoint x: 520, endPoint y: 115, distance: 106.6
click at [481, 105] on input "*********" at bounding box center [409, 88] width 144 height 34
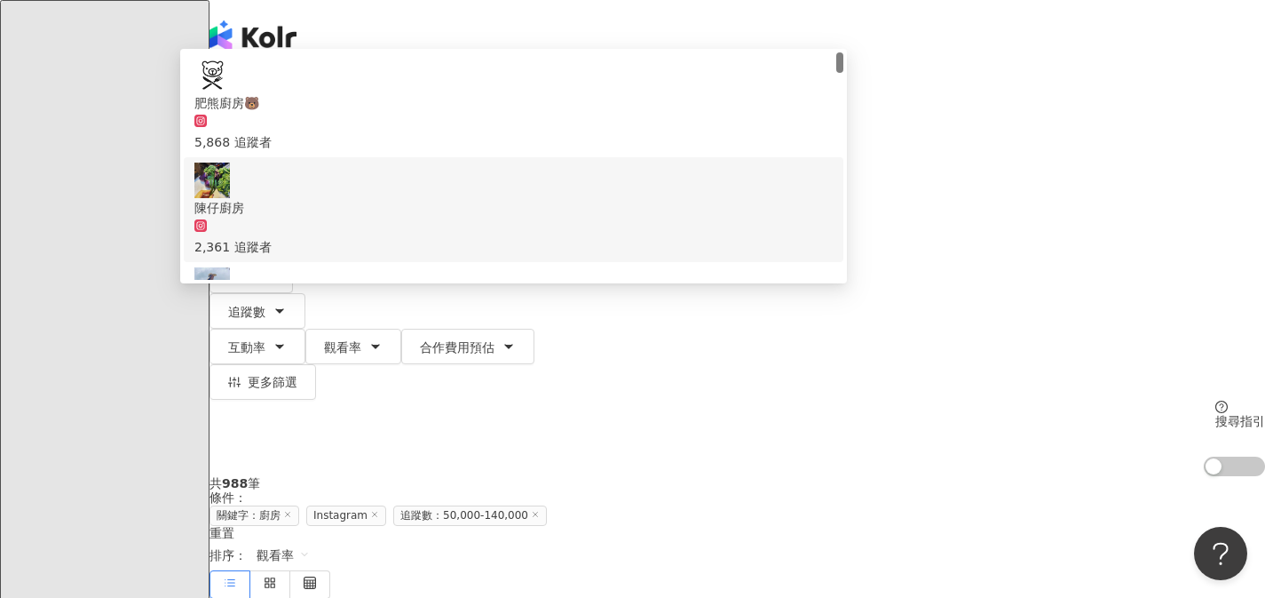
type input "**"
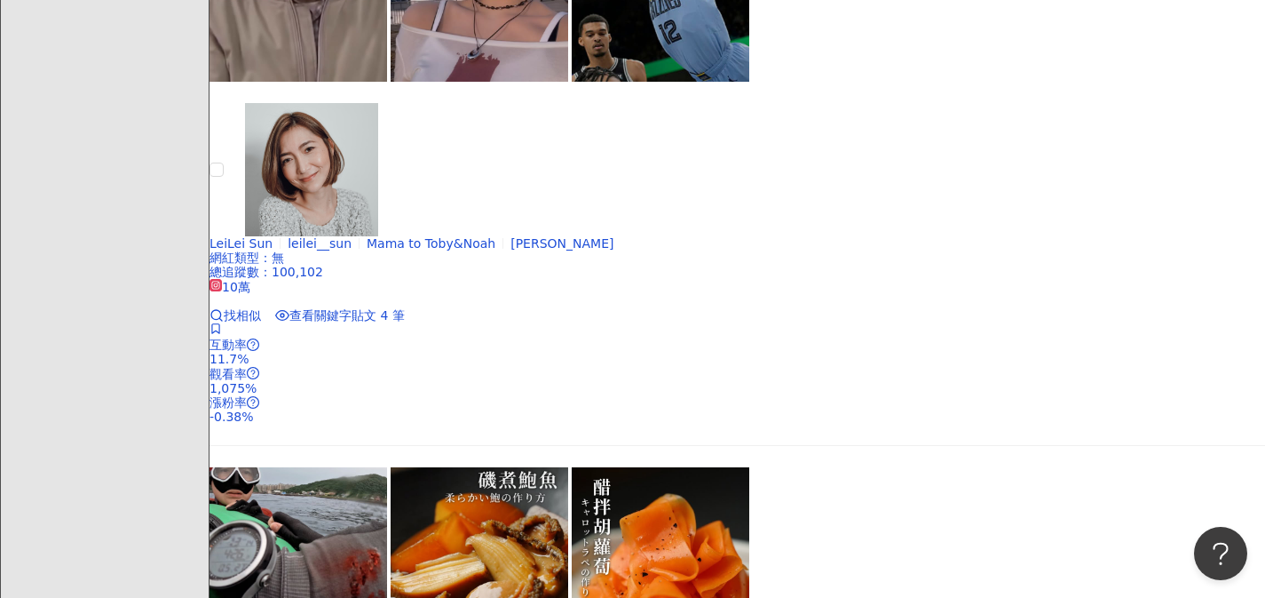
scroll to position [1594, 0]
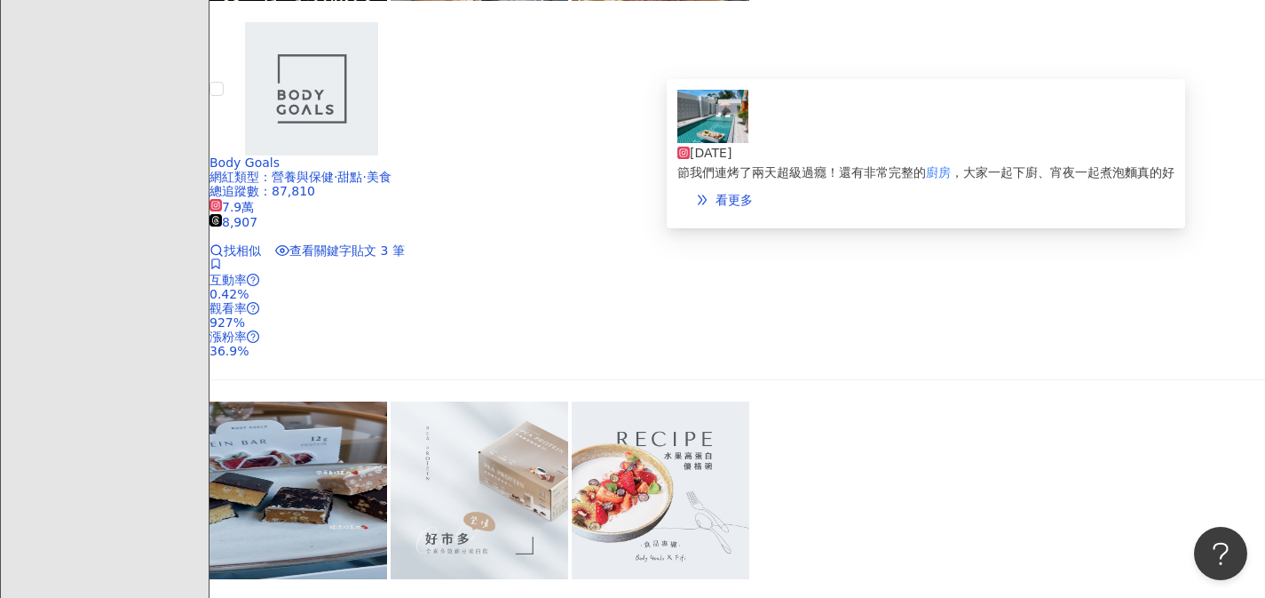
scroll to position [2912, 0]
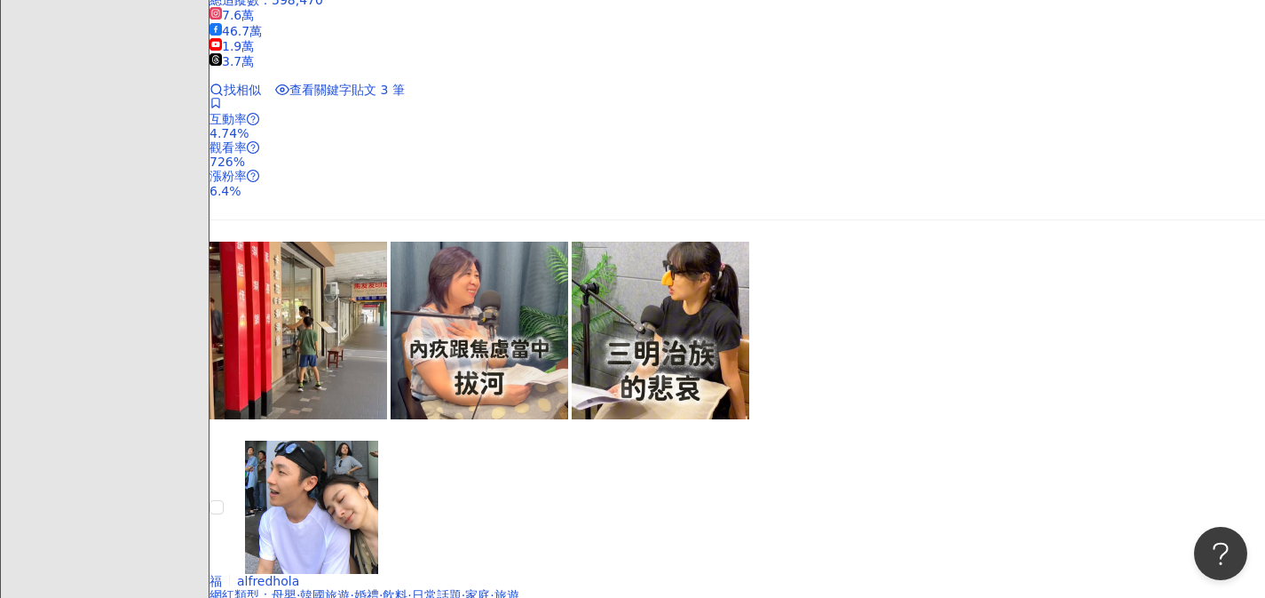
scroll to position [1888, 0]
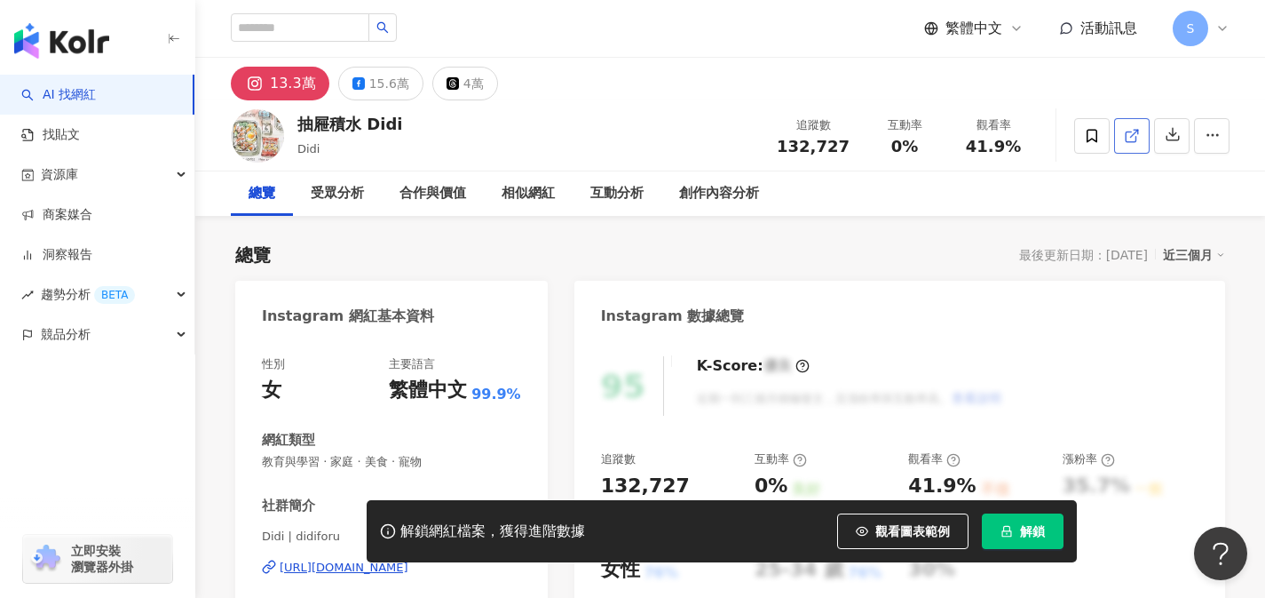
click at [1126, 137] on icon at bounding box center [1131, 136] width 10 height 10
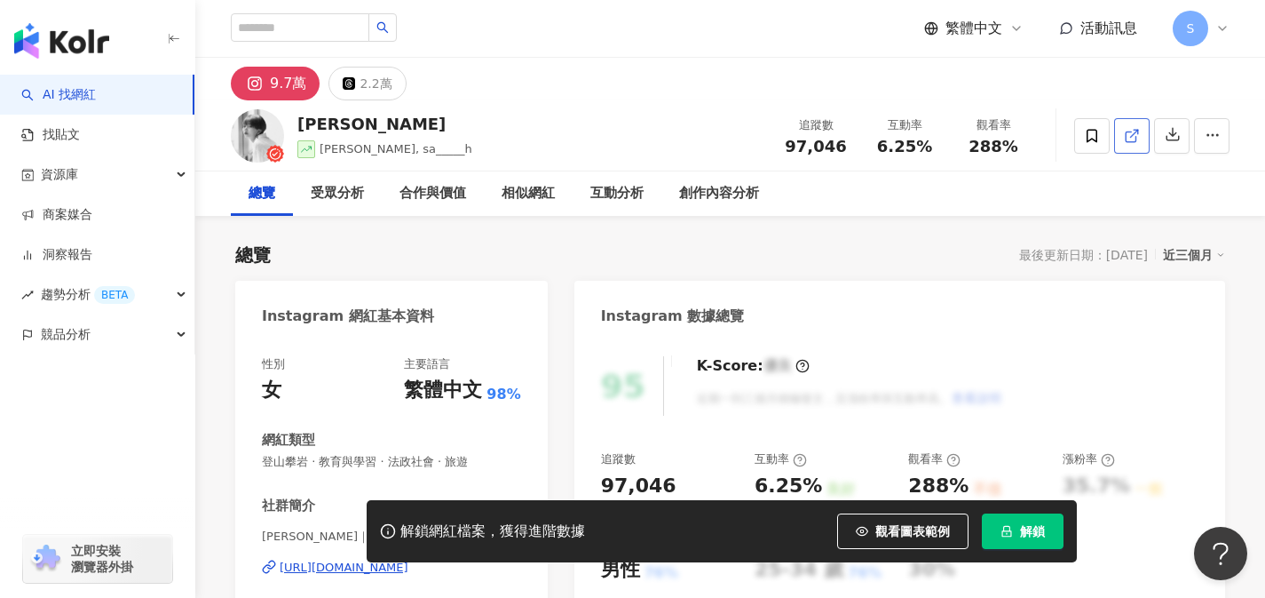
click at [1137, 147] on link at bounding box center [1132, 136] width 36 height 36
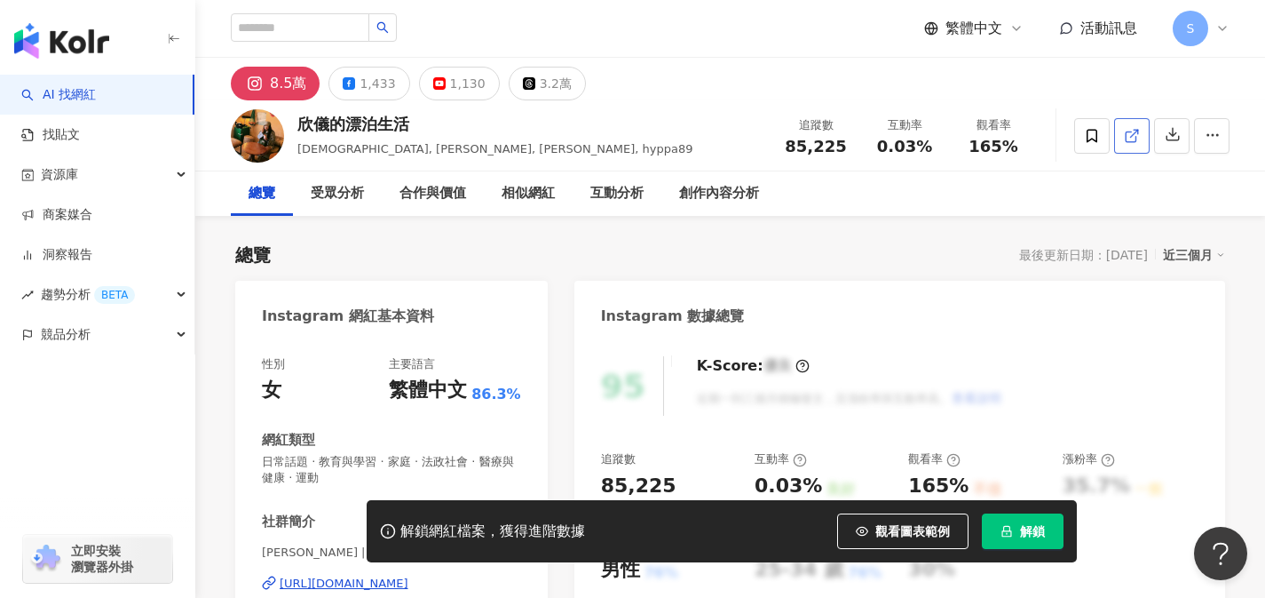
click at [1119, 142] on link at bounding box center [1132, 136] width 36 height 36
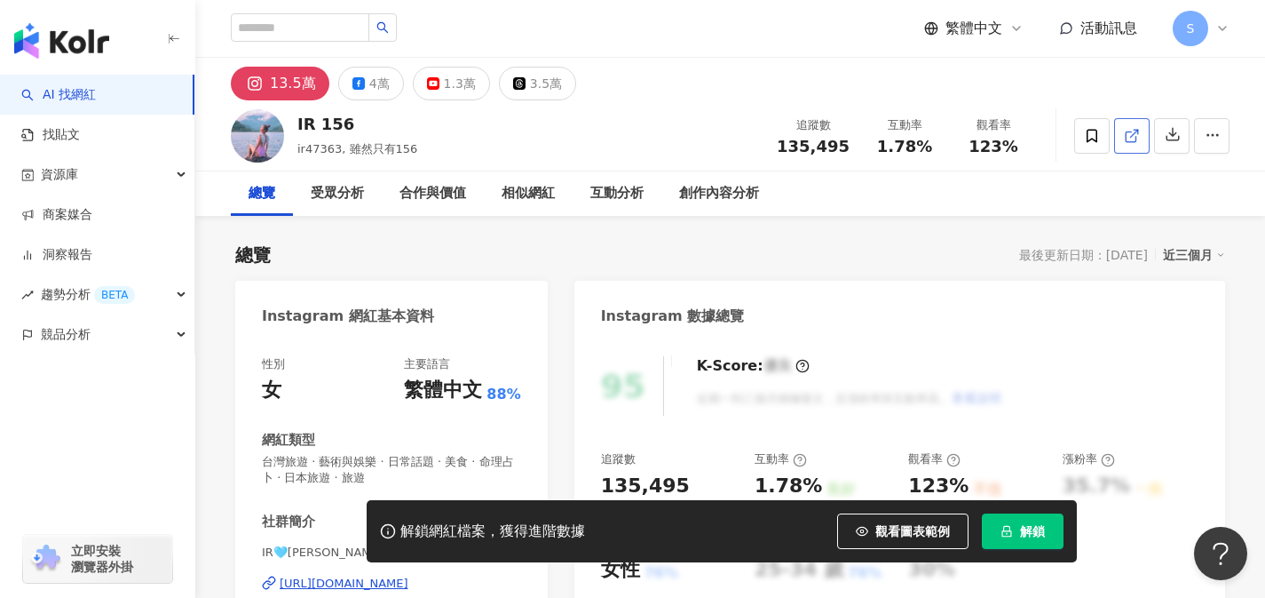
click at [1142, 145] on link at bounding box center [1132, 136] width 36 height 36
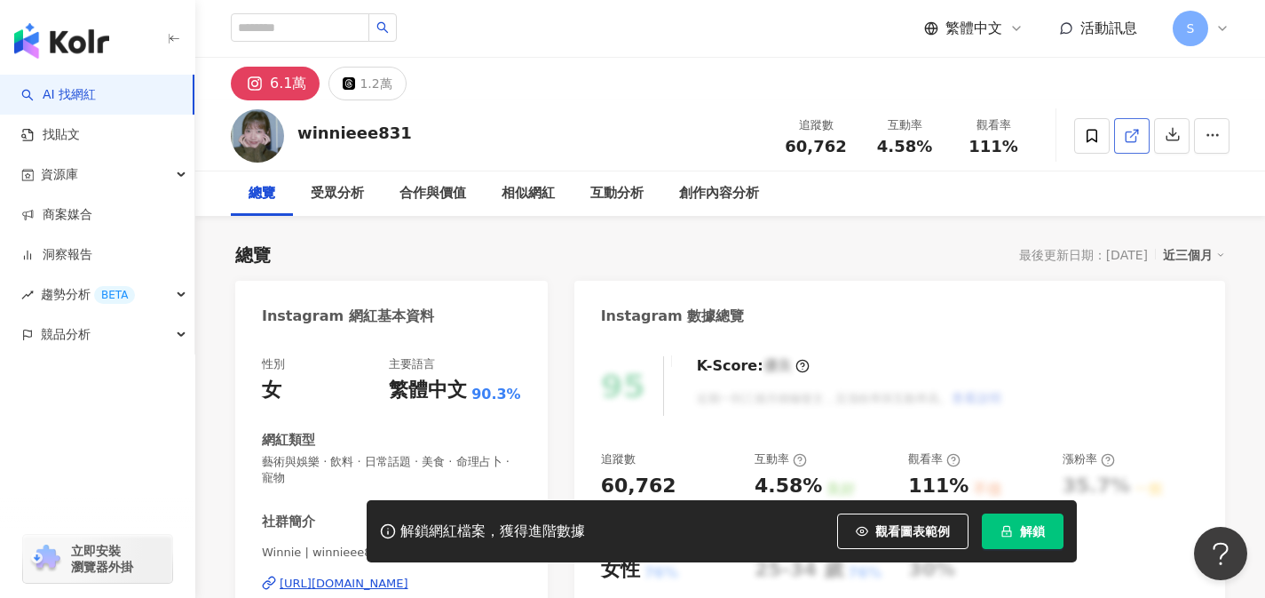
click at [1124, 139] on icon at bounding box center [1132, 136] width 16 height 16
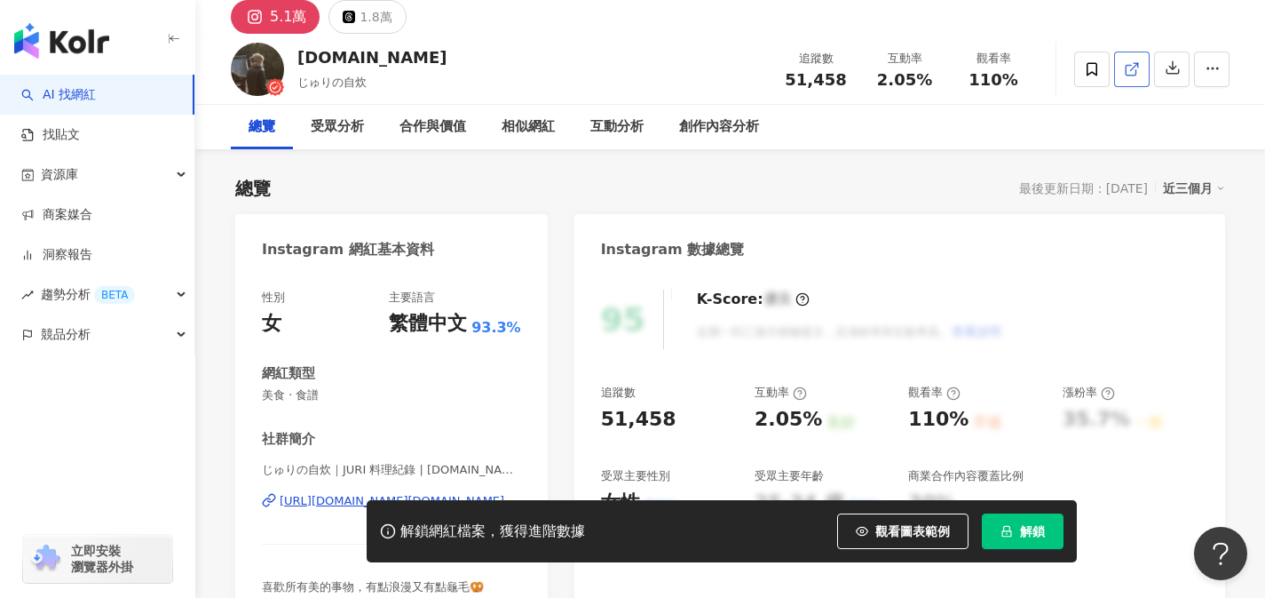
click at [1138, 77] on icon at bounding box center [1132, 69] width 16 height 16
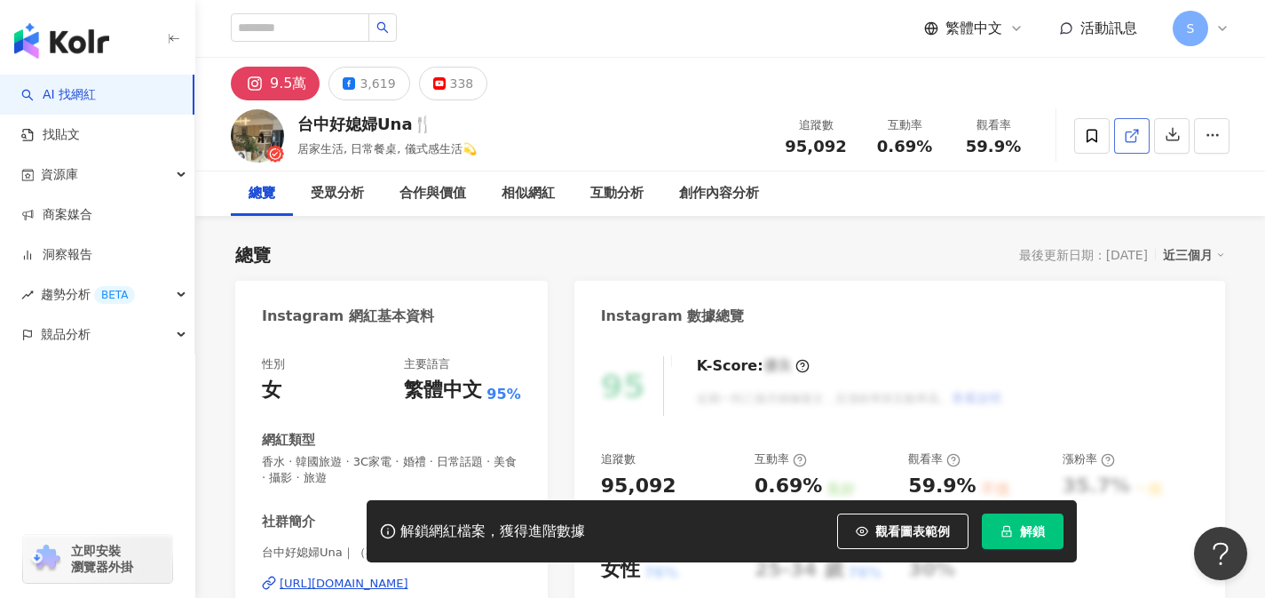
click at [1129, 146] on link at bounding box center [1132, 136] width 36 height 36
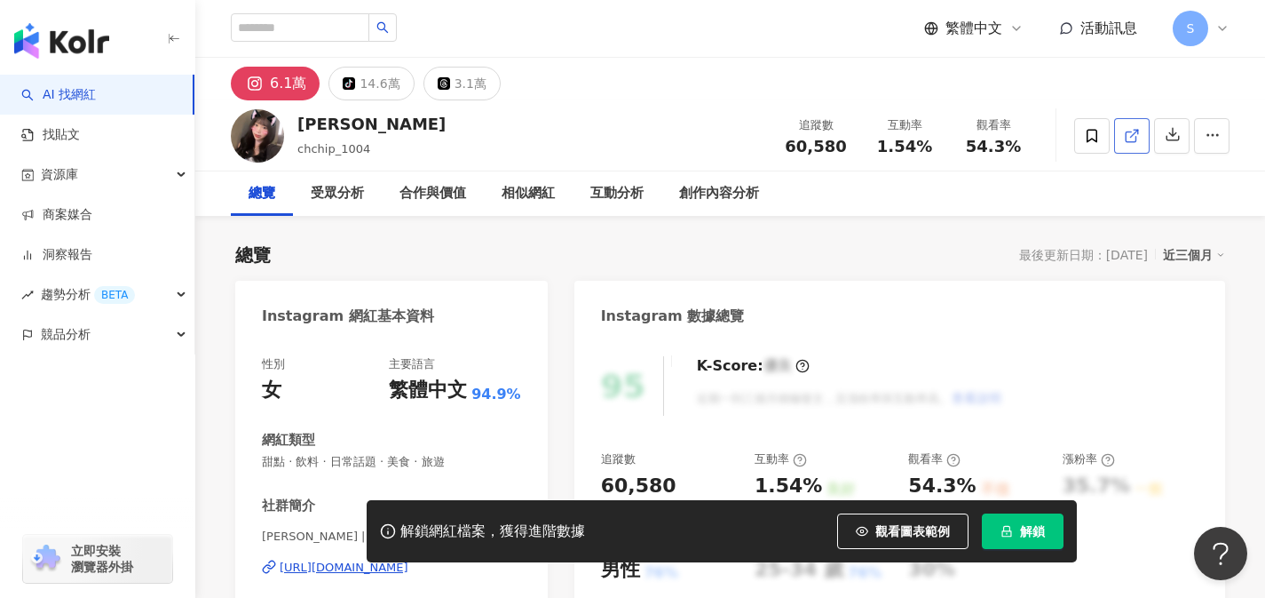
click at [1129, 145] on link at bounding box center [1132, 136] width 36 height 36
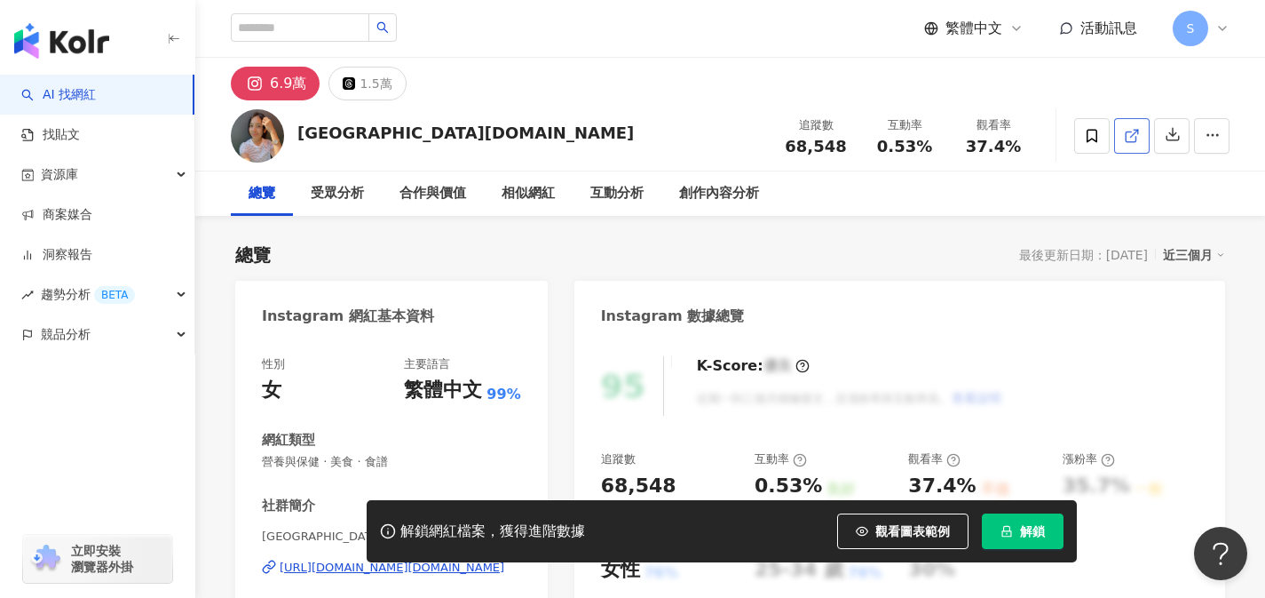
click at [1141, 128] on link at bounding box center [1132, 136] width 36 height 36
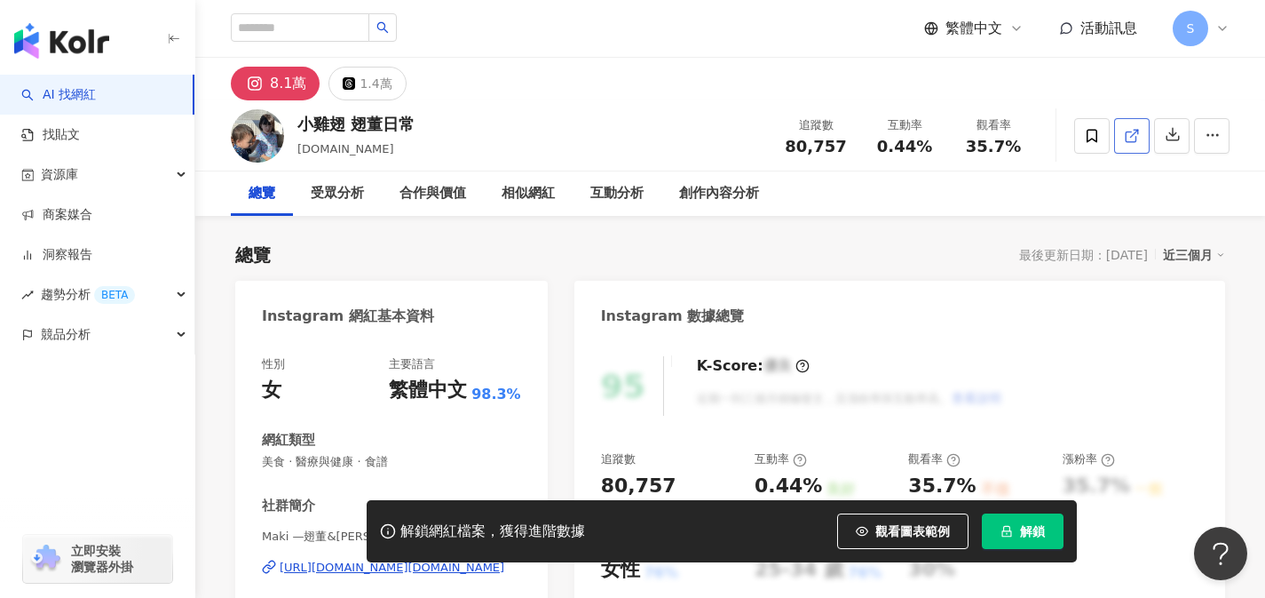
click at [1127, 141] on icon at bounding box center [1131, 136] width 10 height 10
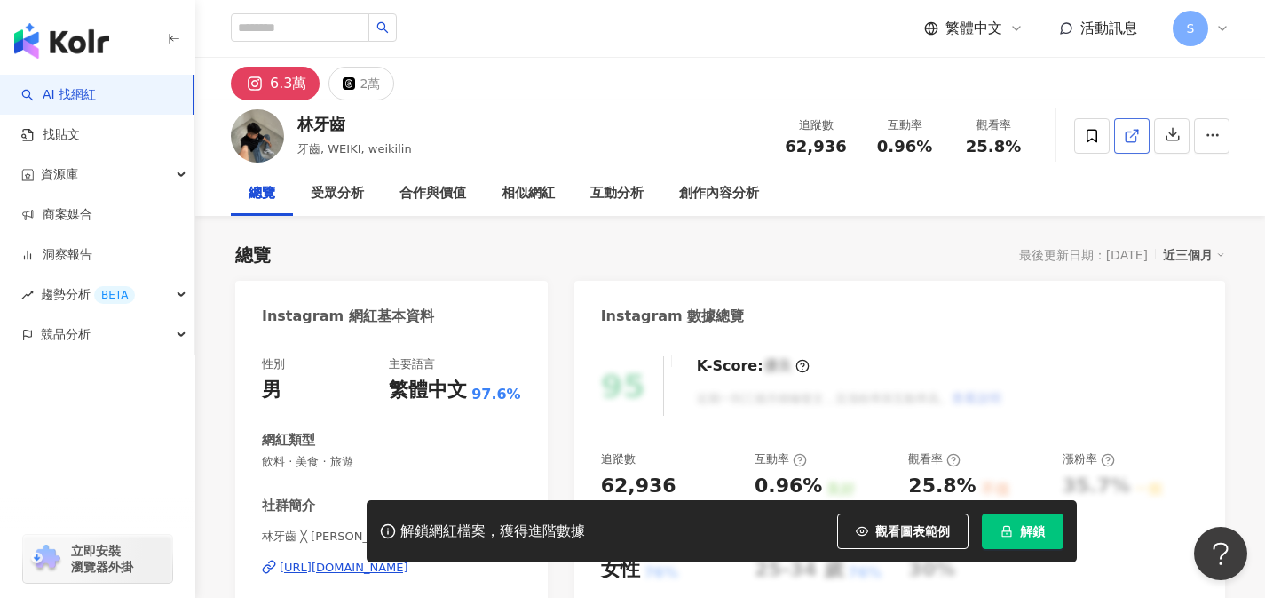
click at [1132, 136] on line at bounding box center [1134, 133] width 7 height 7
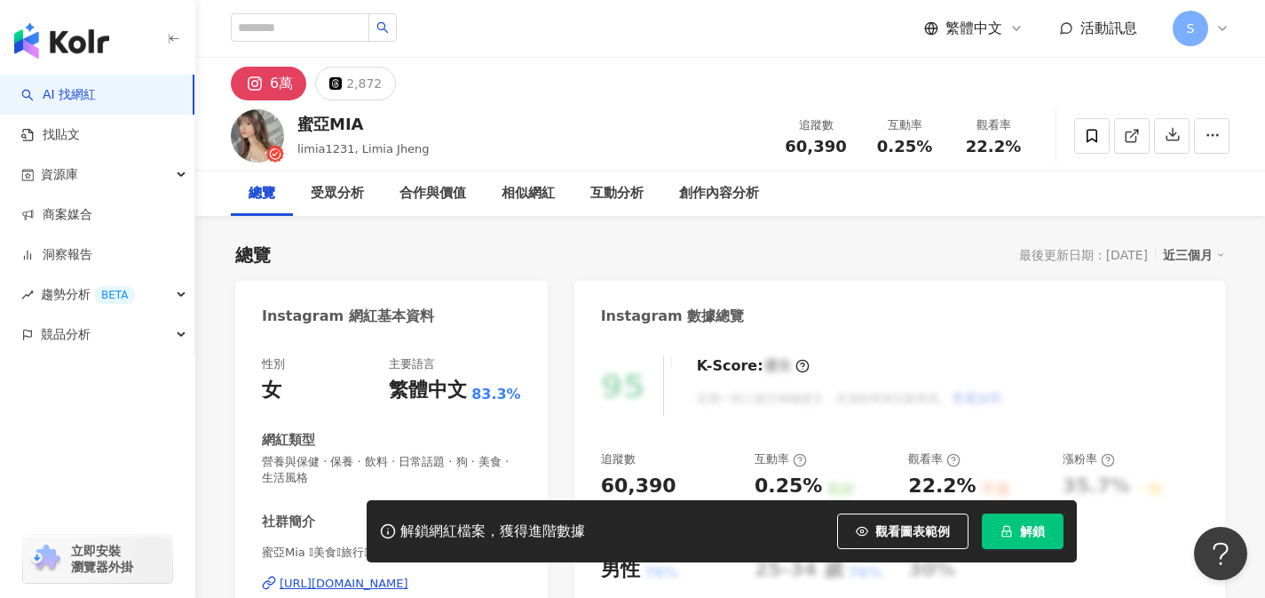
click at [1129, 147] on link at bounding box center [1132, 136] width 36 height 36
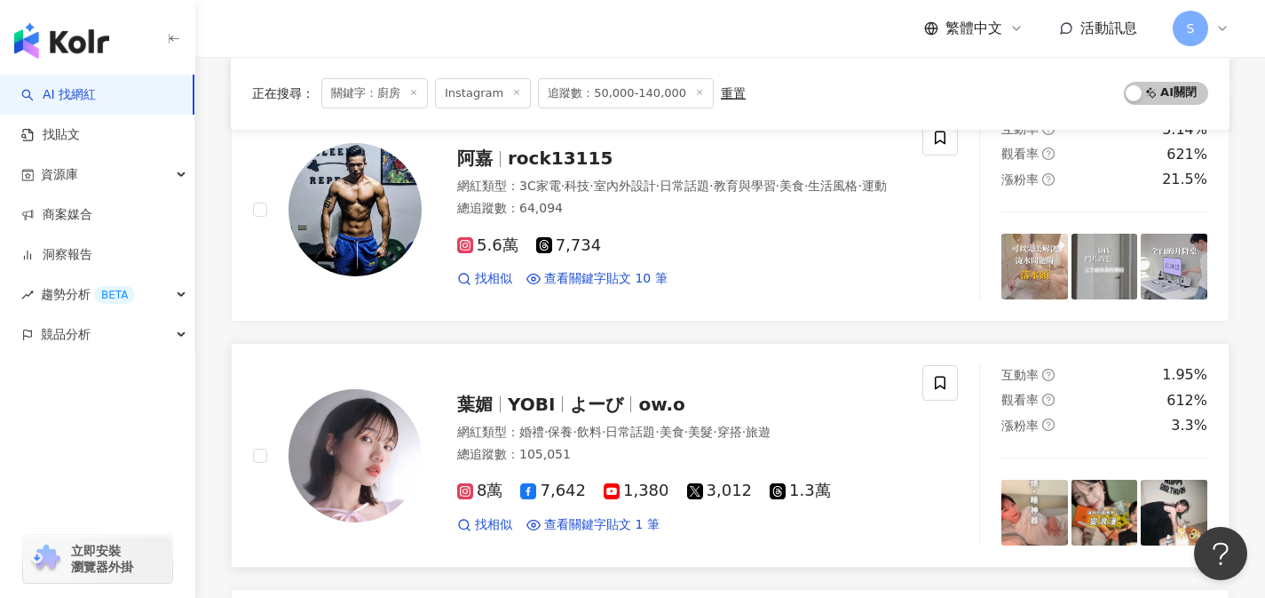
scroll to position [1951, 0]
click at [643, 529] on link "葉媚 YOBI よーび ow.o 網紅類型 ： 婚禮 · 保養 · 飲料 · 日常話題 · 美食 · 美髮 · 穿搭 · 旅遊 總追蹤數 ： 105,051 …" at bounding box center [730, 454] width 999 height 225
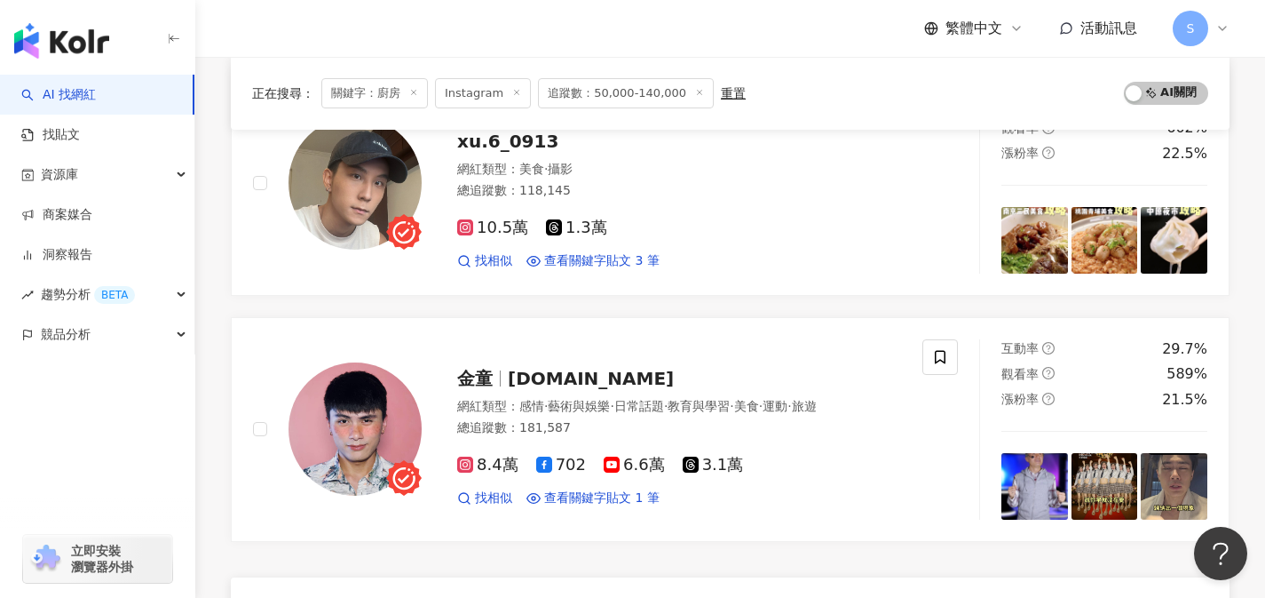
scroll to position [2845, 0]
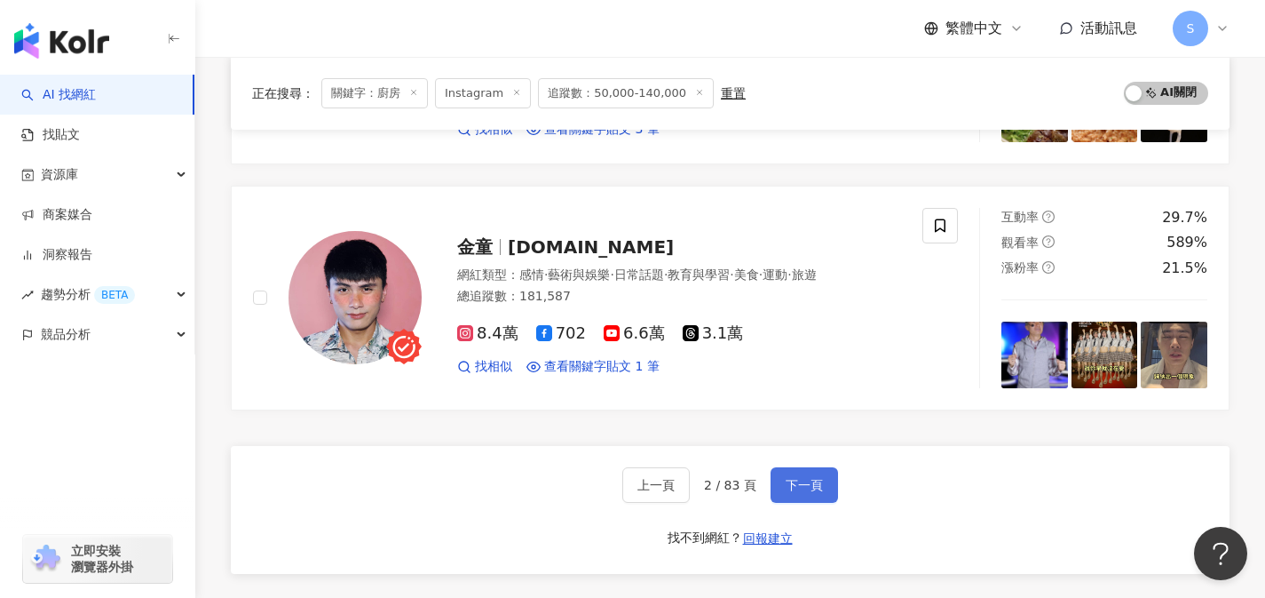
click at [812, 478] on span "下一頁" at bounding box center [804, 485] width 37 height 14
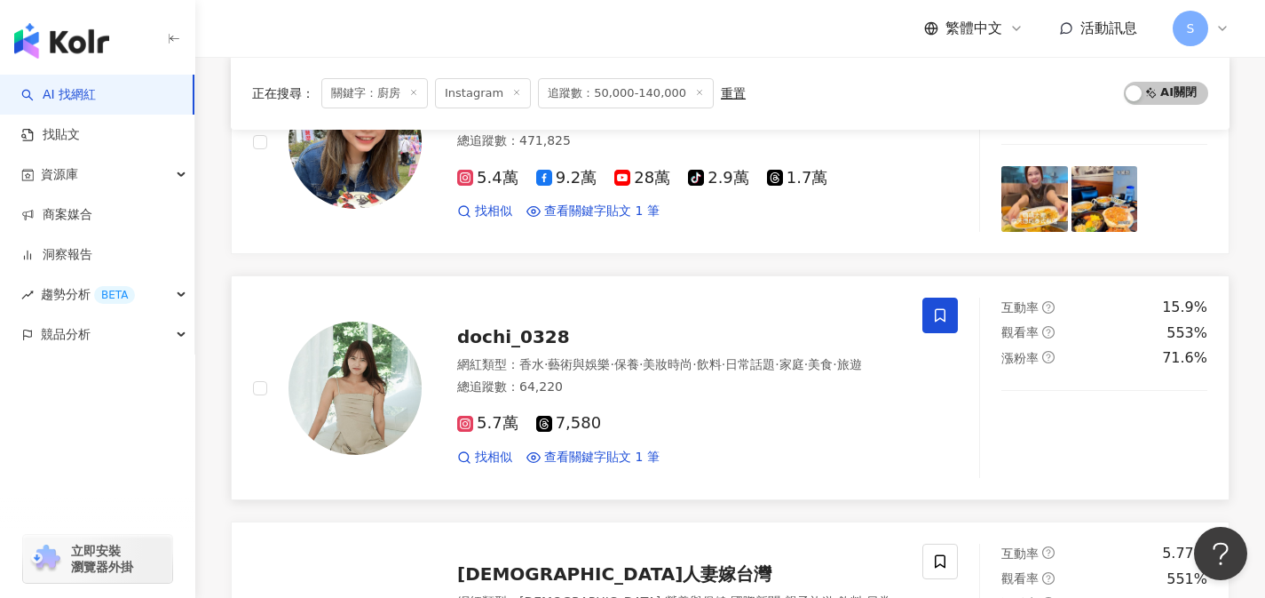
scroll to position [296, 0]
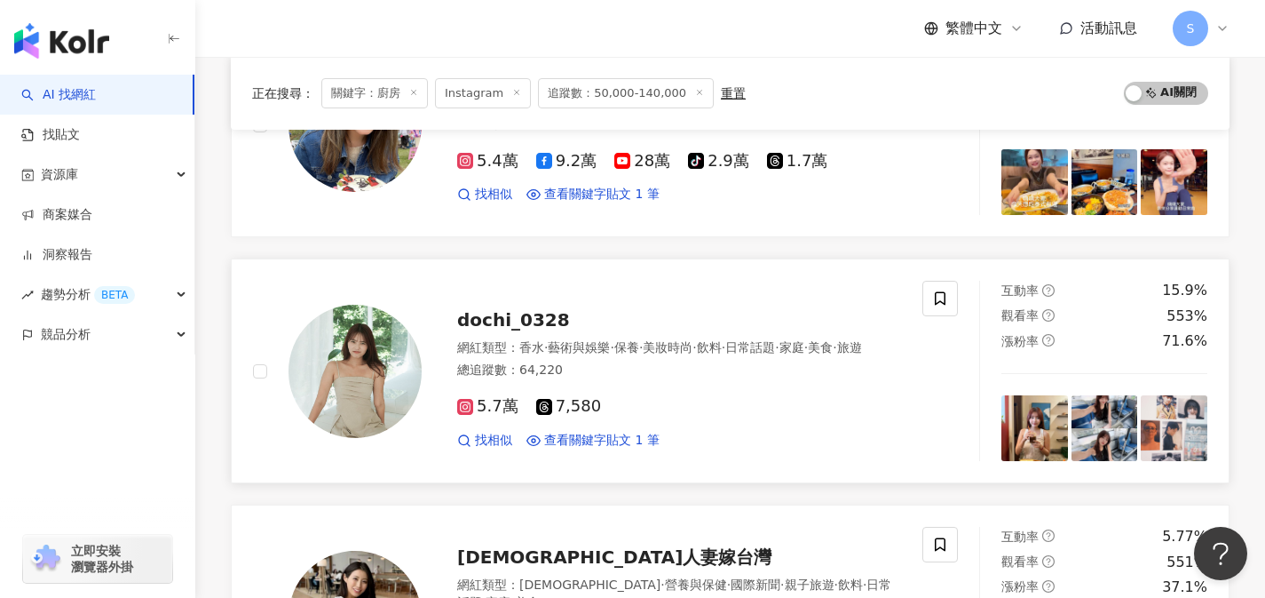
click at [631, 402] on div "5.7萬 7,580 找相似 查看關鍵字貼文 1 筆" at bounding box center [679, 416] width 444 height 66
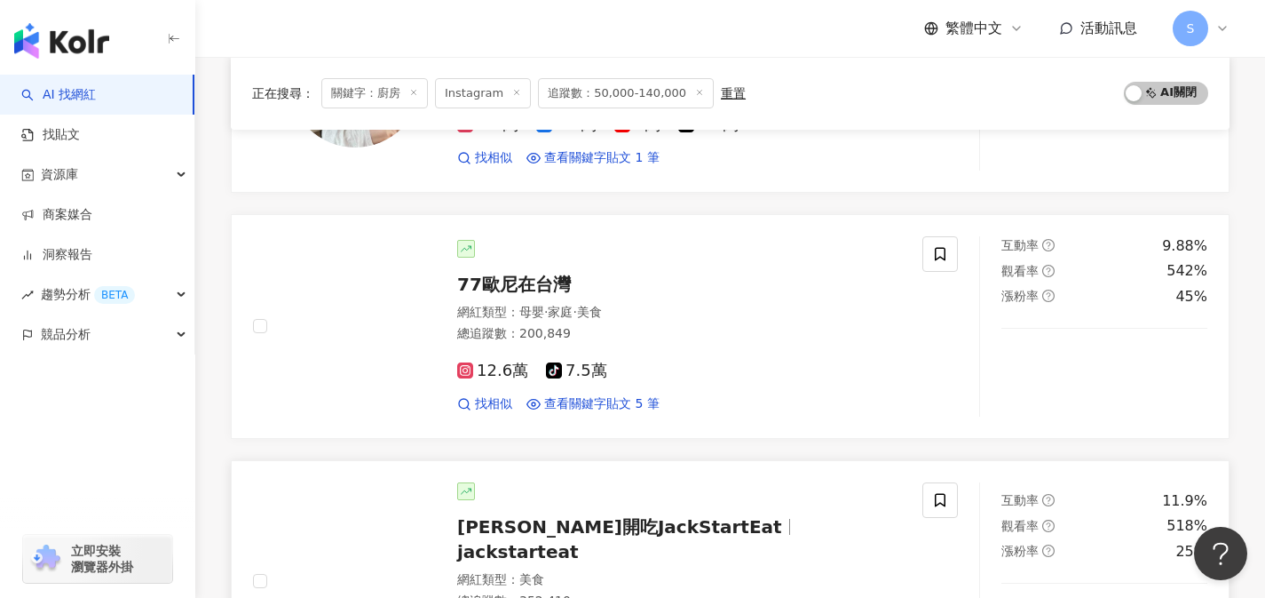
scroll to position [832, 0]
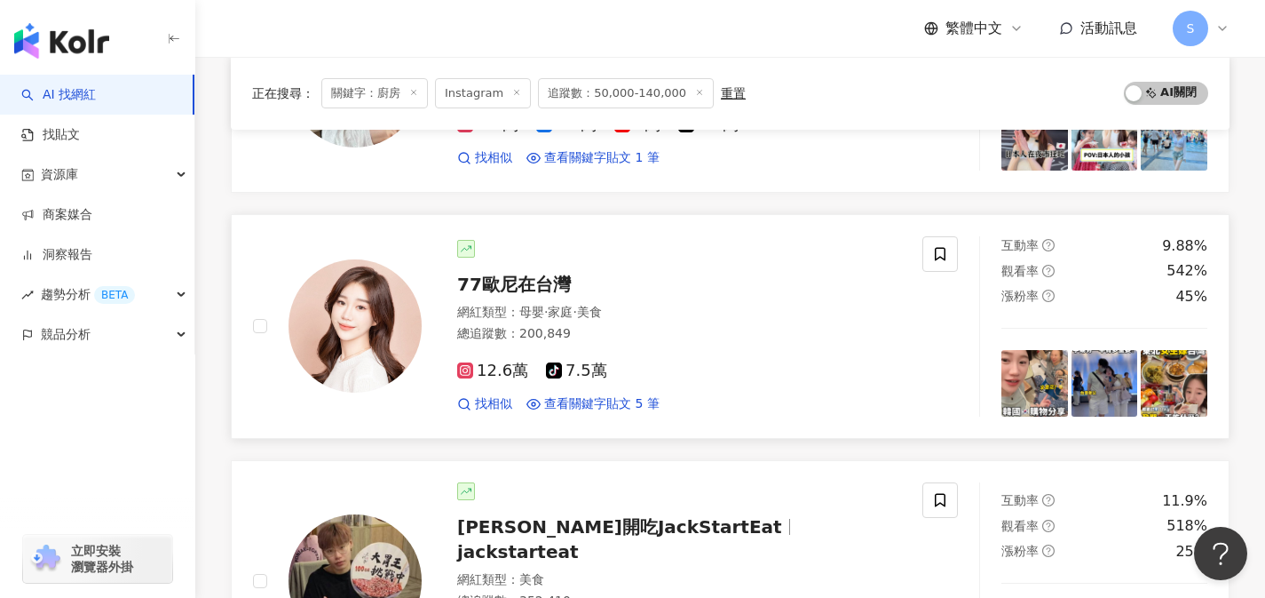
click at [693, 365] on div "12.6萬 tiktok-icon 7.5萬" at bounding box center [679, 371] width 444 height 20
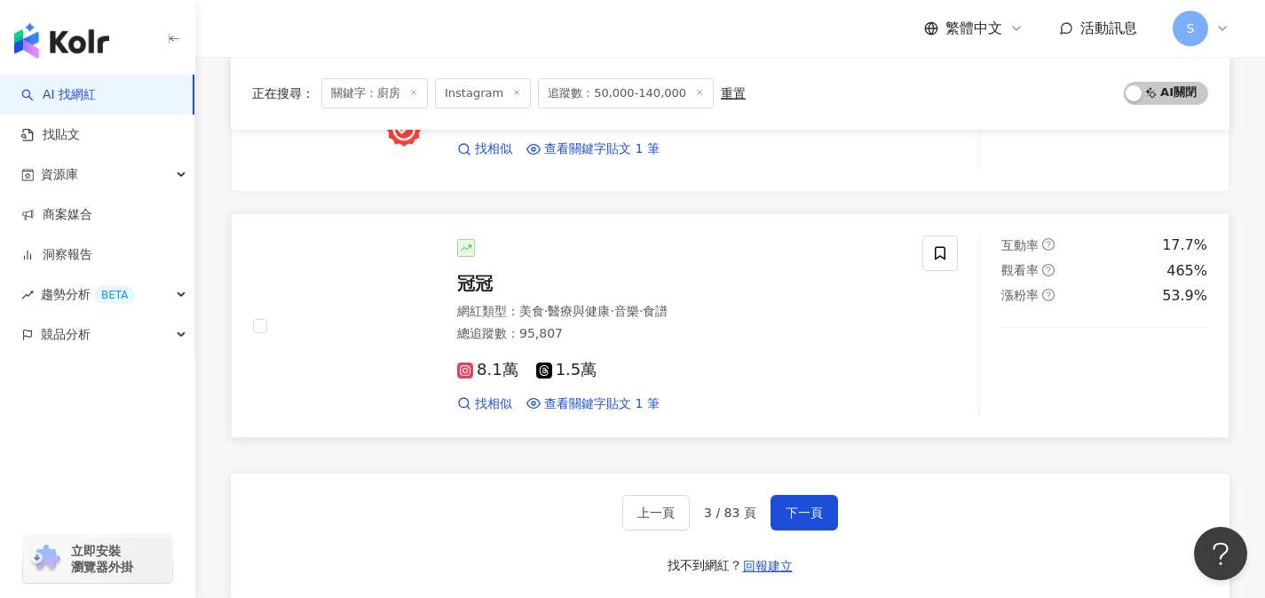
scroll to position [2898, 0]
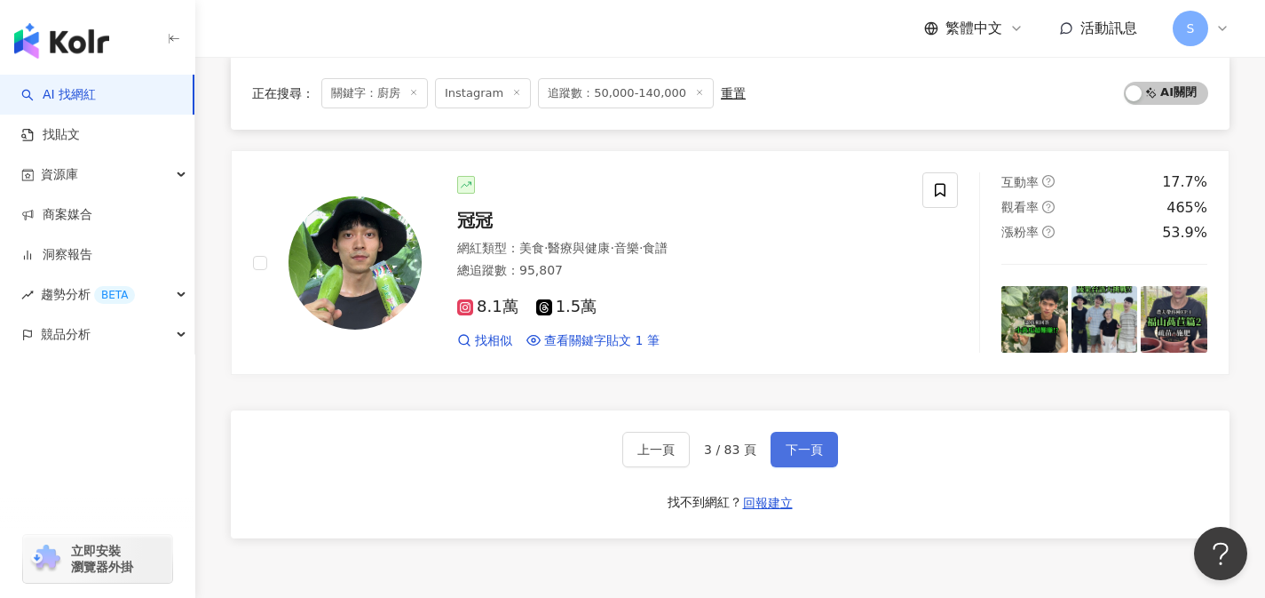
click at [834, 432] on button "下一頁" at bounding box center [804, 450] width 67 height 36
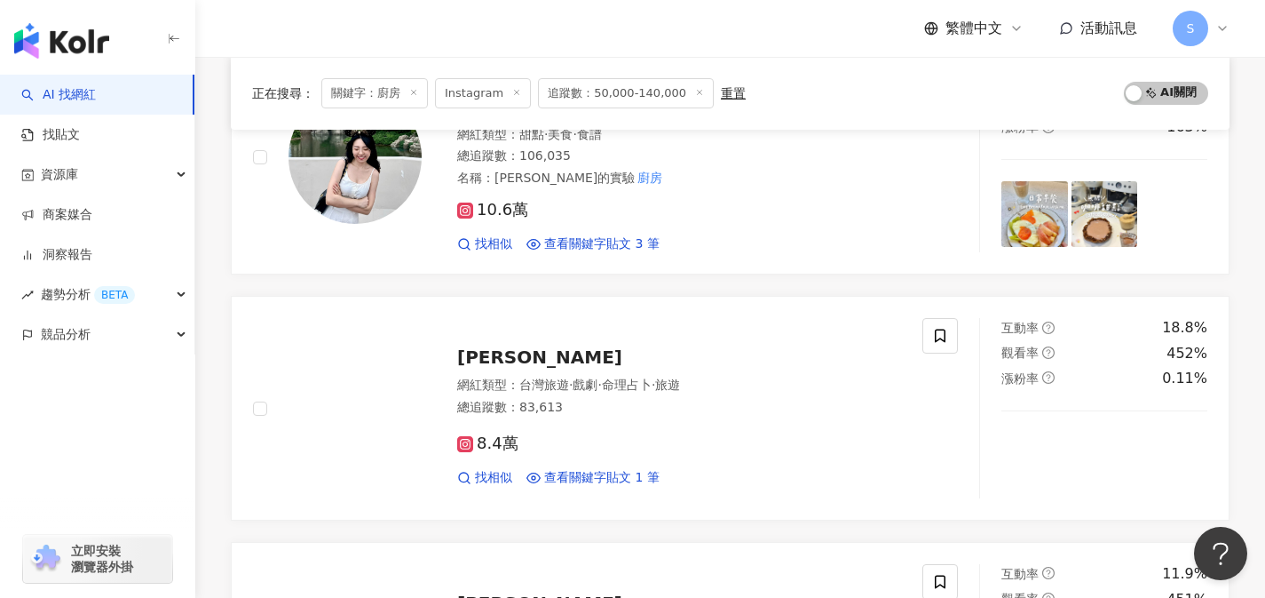
scroll to position [372, 0]
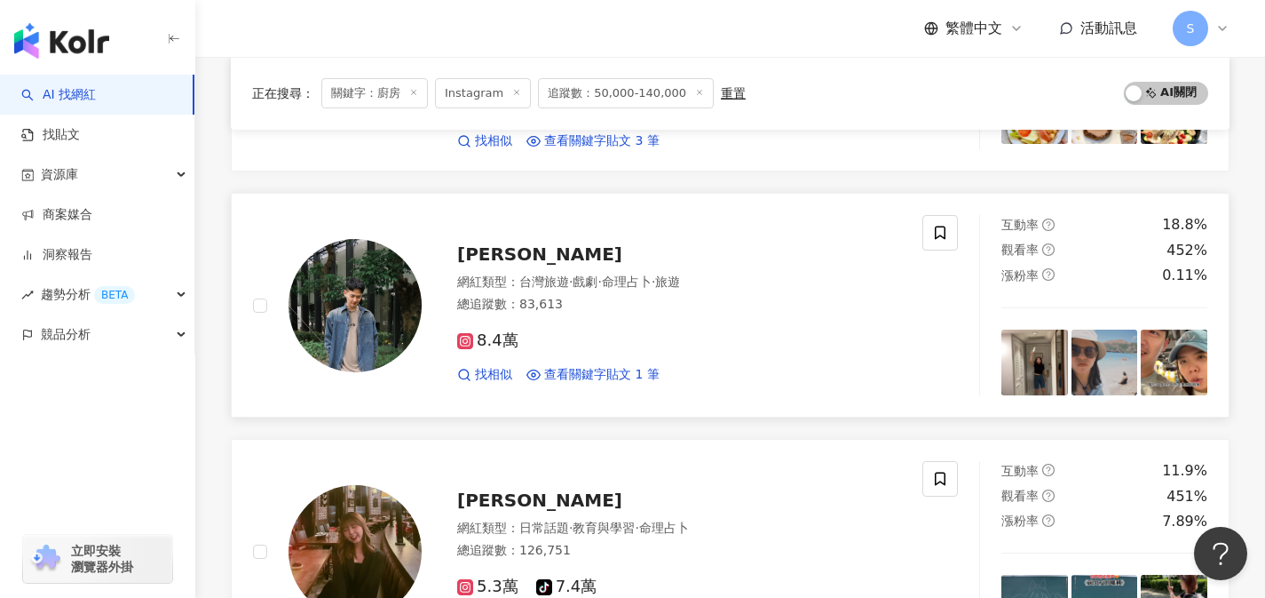
click at [617, 341] on div "8.4萬" at bounding box center [679, 341] width 444 height 20
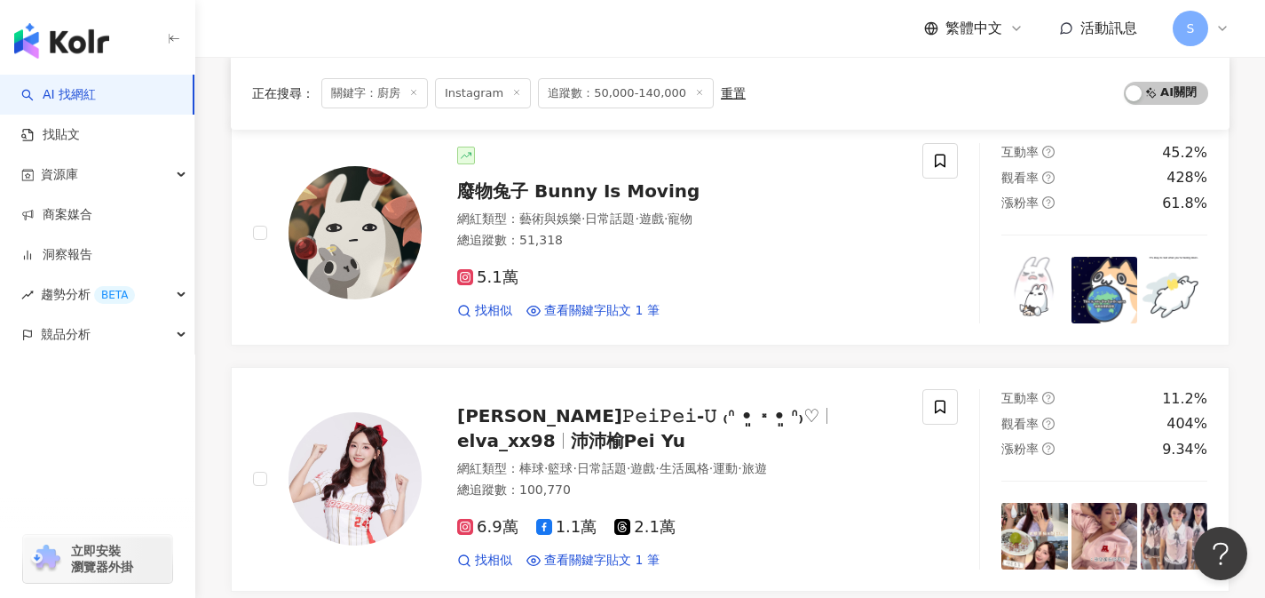
scroll to position [2827, 0]
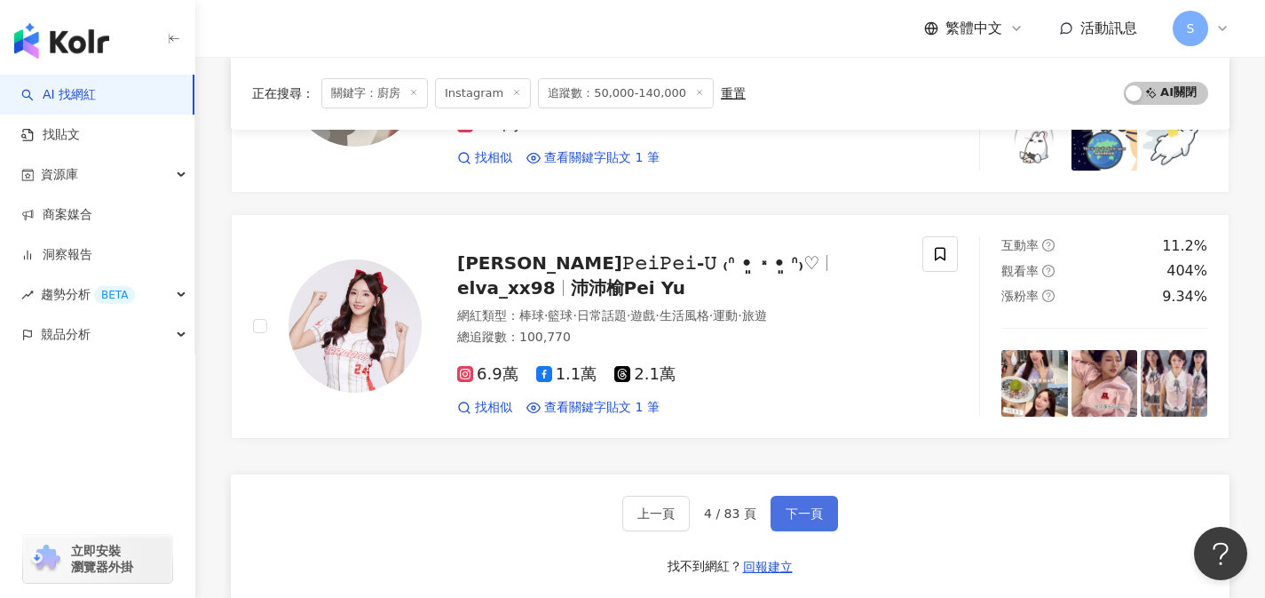
click at [812, 506] on button "下一頁" at bounding box center [804, 513] width 67 height 36
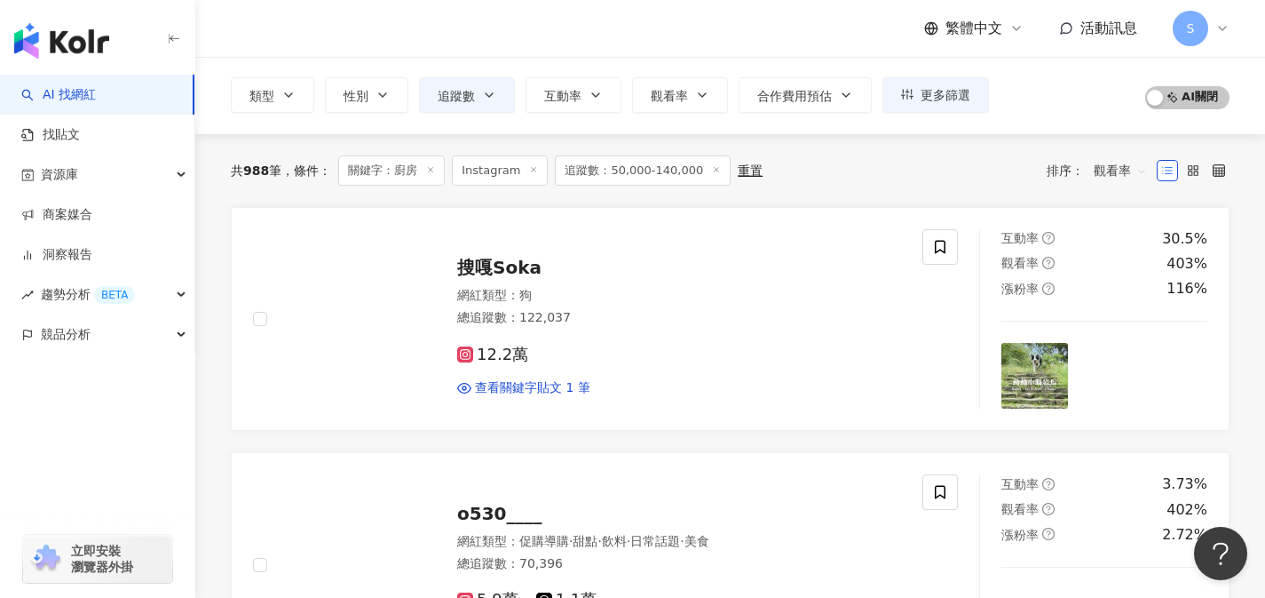
scroll to position [0, 0]
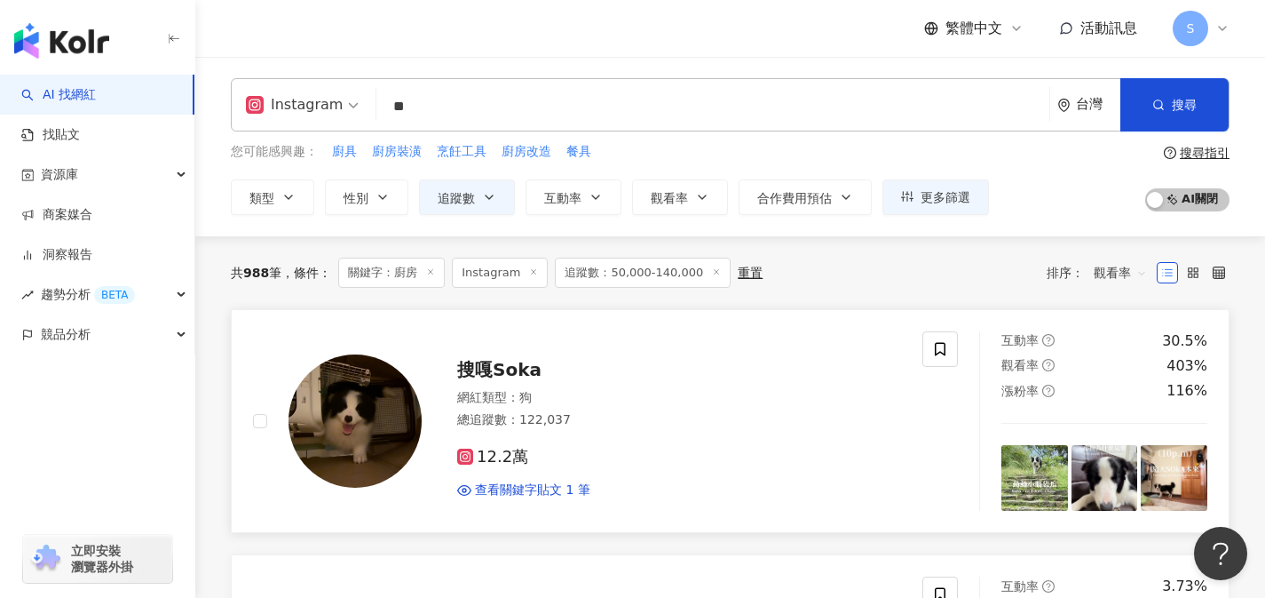
click at [662, 415] on div "總追蹤數 ： 122,037" at bounding box center [679, 420] width 444 height 18
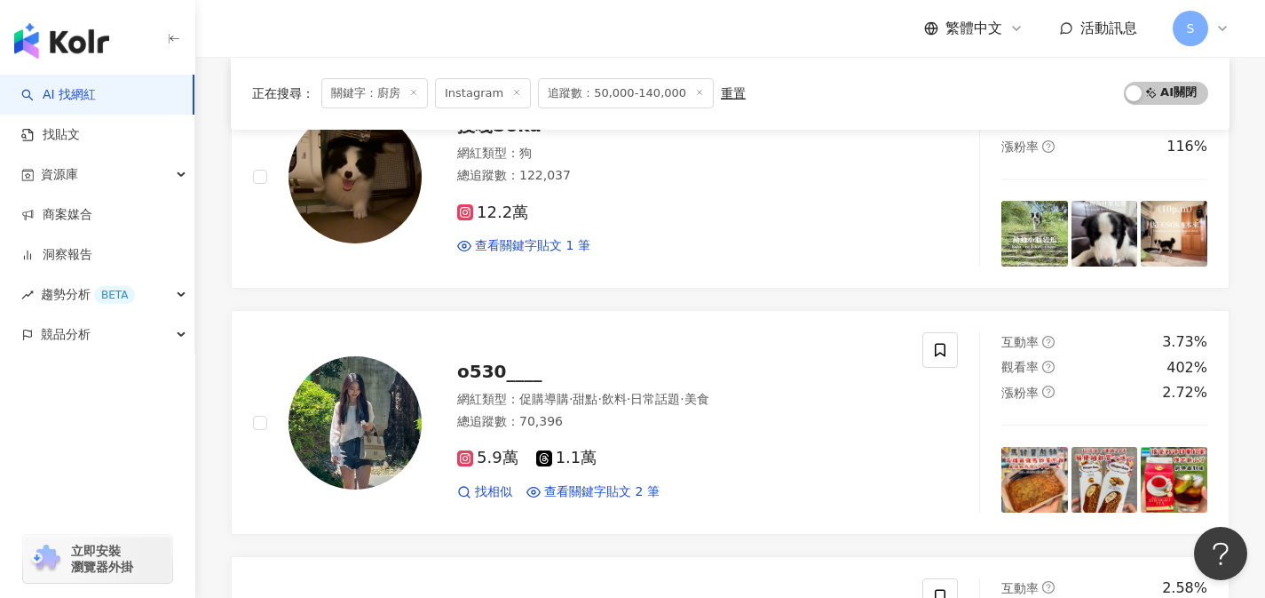
scroll to position [211, 0]
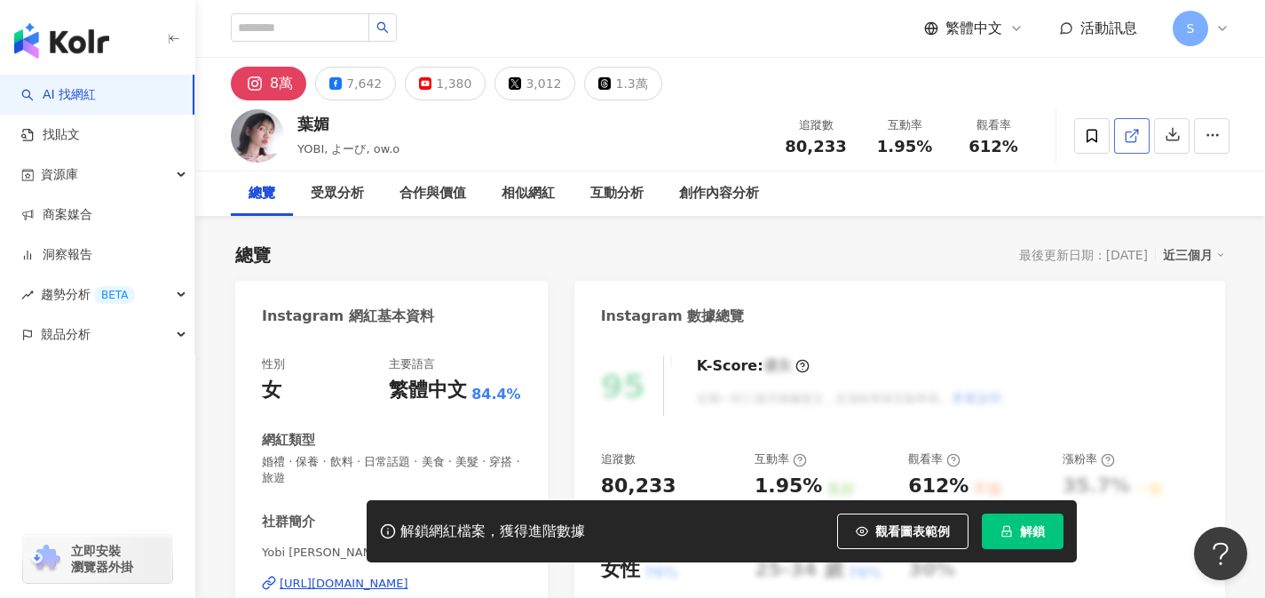
click at [1132, 132] on icon at bounding box center [1132, 136] width 16 height 16
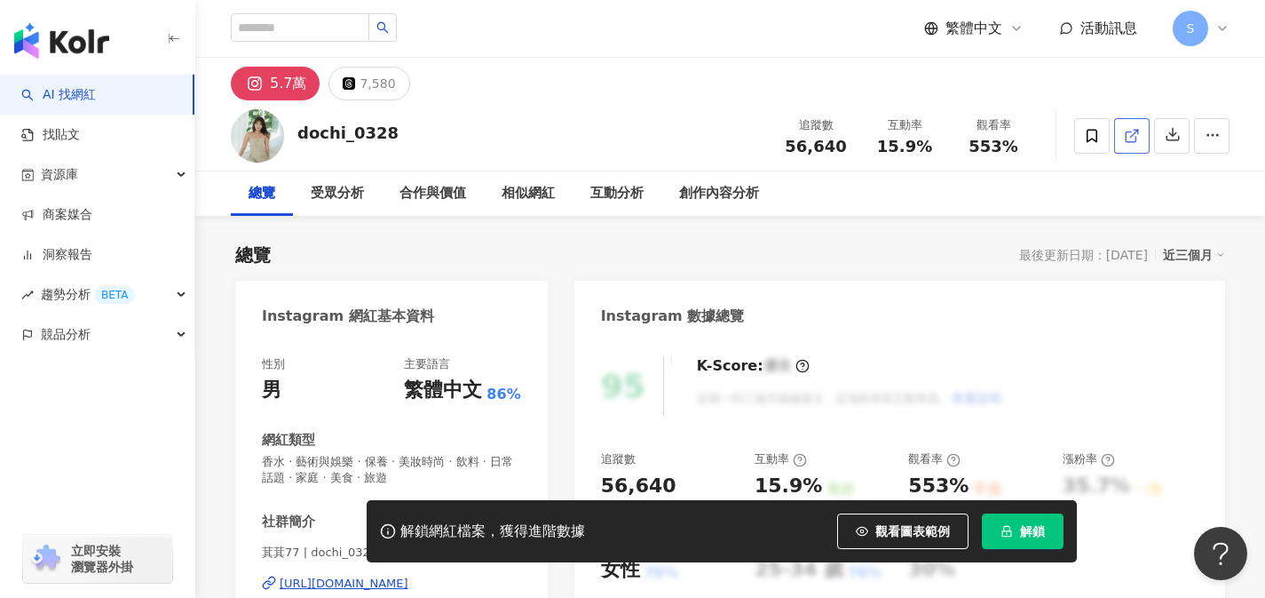
click at [1137, 144] on span at bounding box center [1132, 135] width 16 height 19
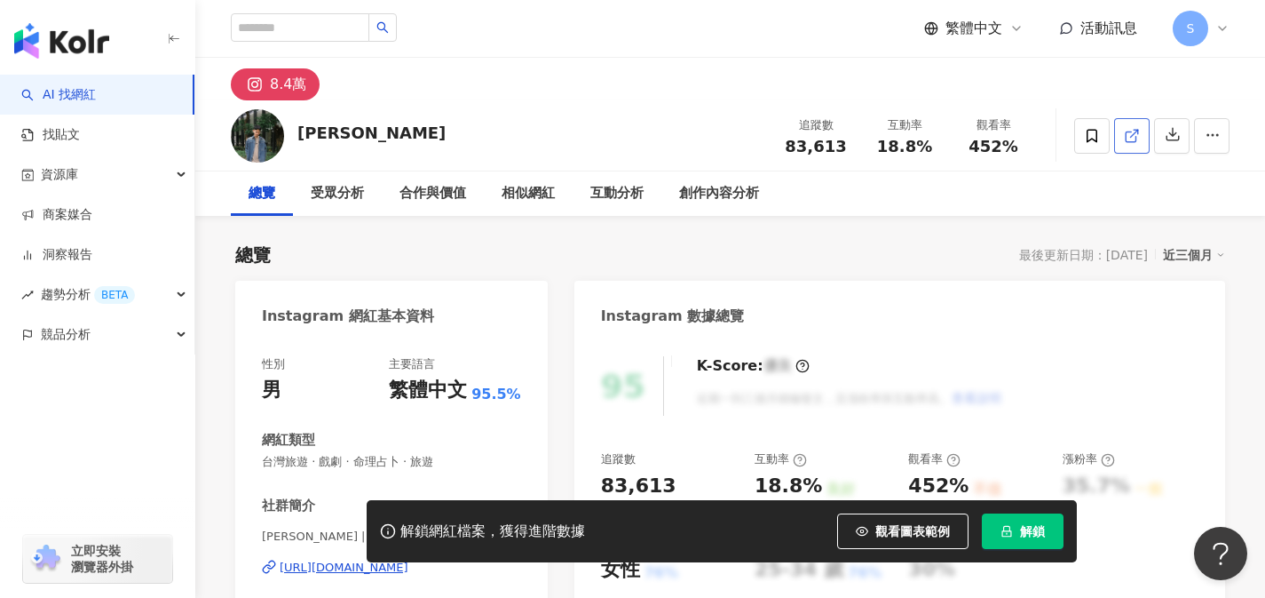
click at [1130, 145] on link at bounding box center [1132, 136] width 36 height 36
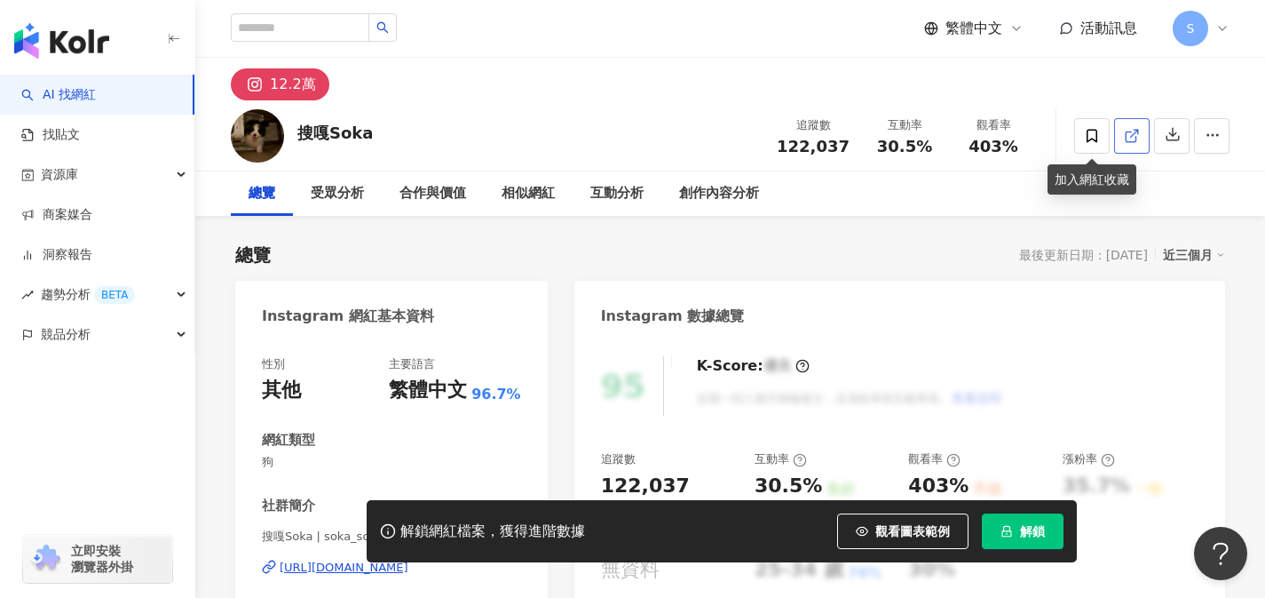
click at [1127, 140] on icon at bounding box center [1132, 136] width 16 height 16
